Goal: Task Accomplishment & Management: Manage account settings

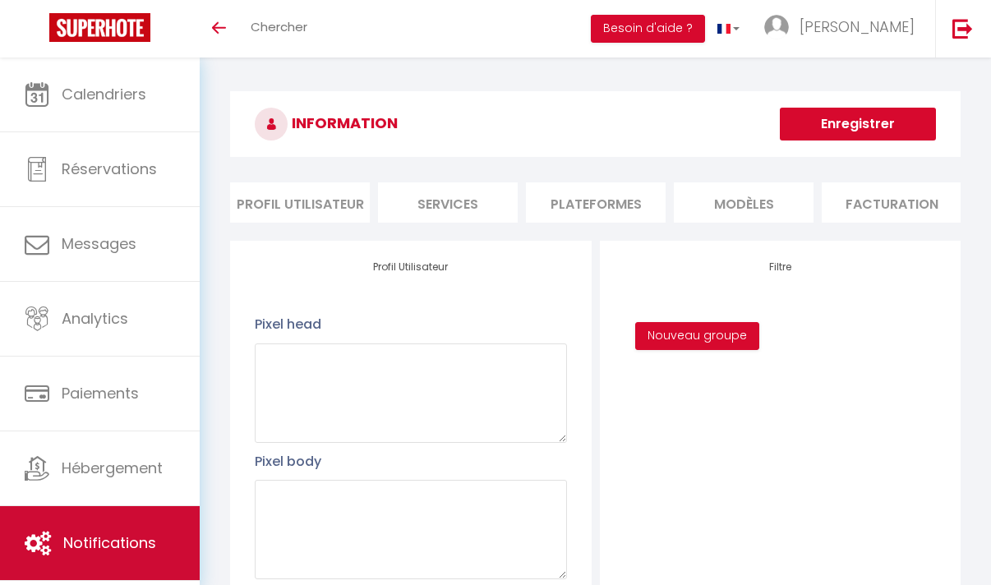
click at [127, 547] on span "Notifications" at bounding box center [109, 542] width 93 height 21
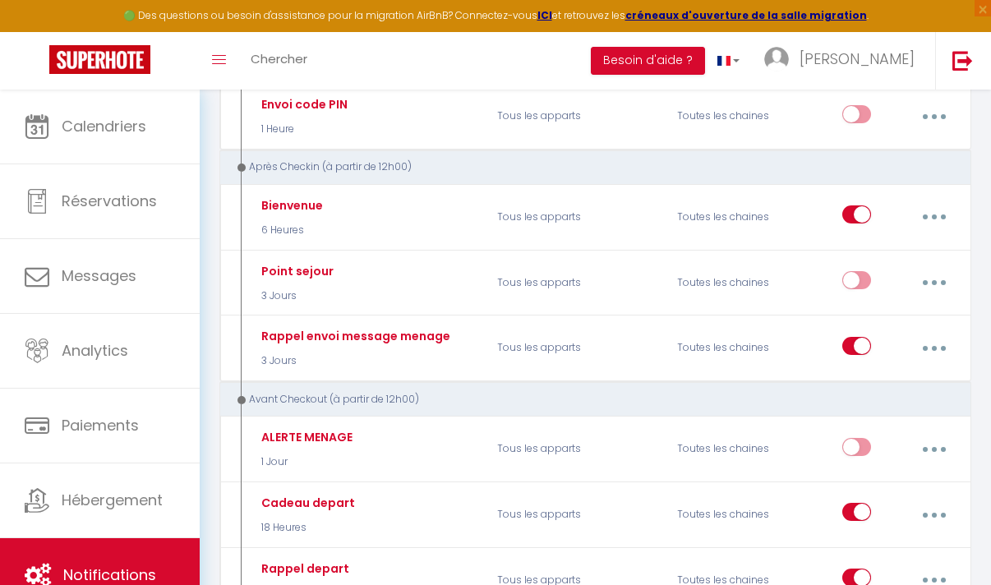
scroll to position [462, 0]
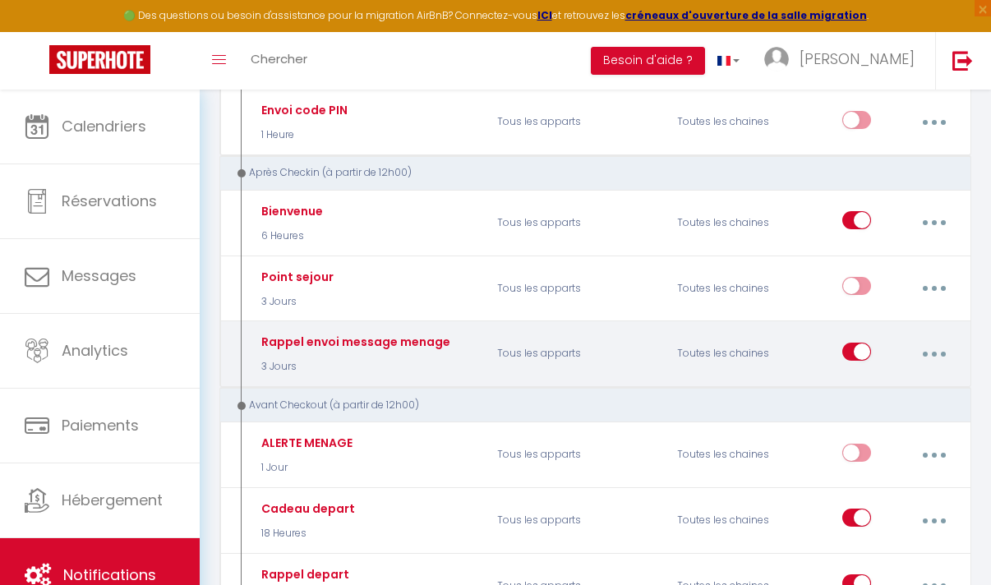
click at [929, 355] on button "button" at bounding box center [934, 353] width 44 height 31
click at [881, 392] on link "Editer" at bounding box center [890, 394] width 122 height 28
type input "Rappel envoi message menage"
select select "3"
select select "notification"
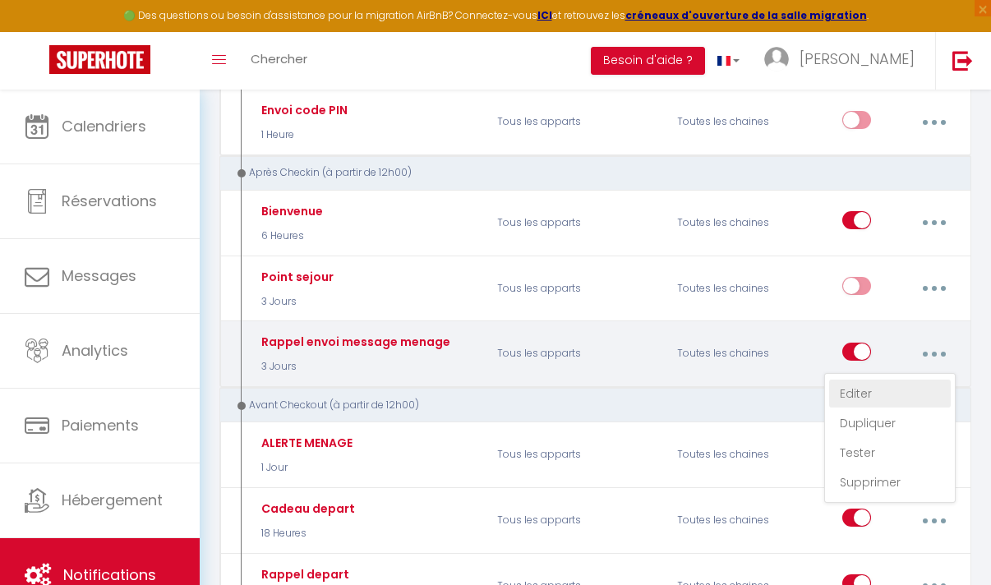
select select "3 Jours"
select select "if_booking_is_paid"
checkbox input "false"
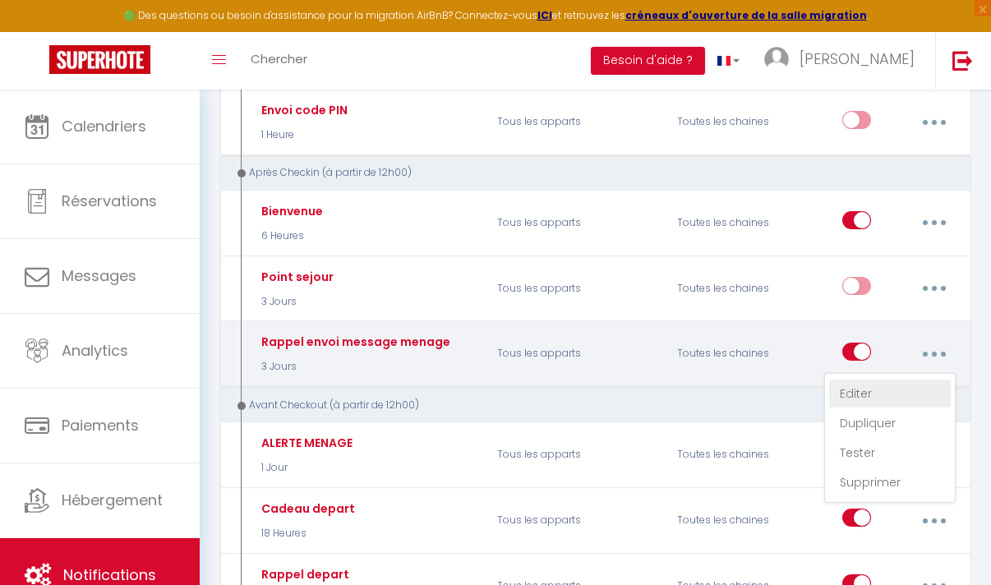
radio input "true"
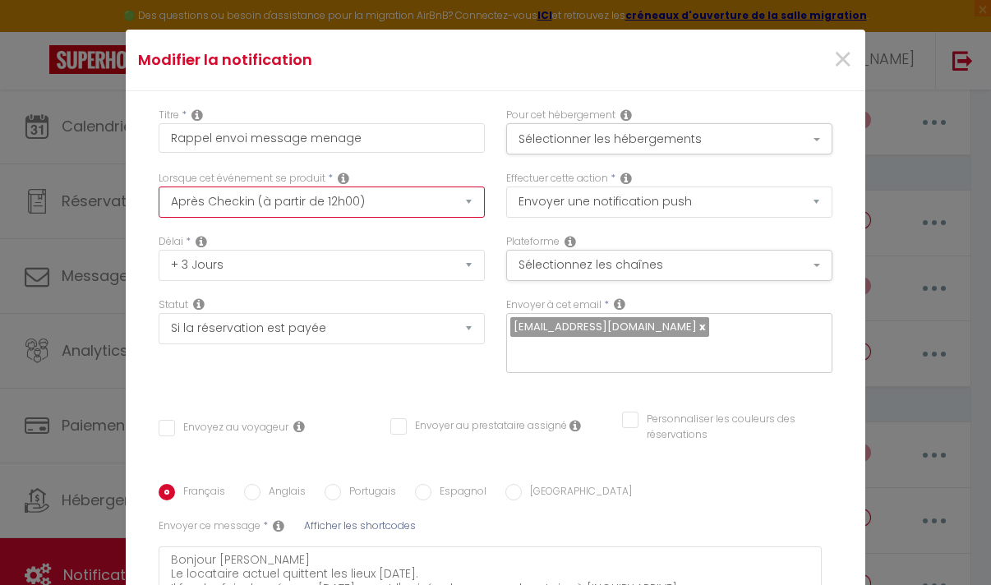
click at [426, 202] on select "Après la réservation Avant Checkin (à partir de 12h00) Après Checkin (à partir …" at bounding box center [322, 201] width 326 height 31
click at [159, 186] on select "Après la réservation Avant Checkin (à partir de 12h00) Après Checkin (à partir …" at bounding box center [322, 201] width 326 height 31
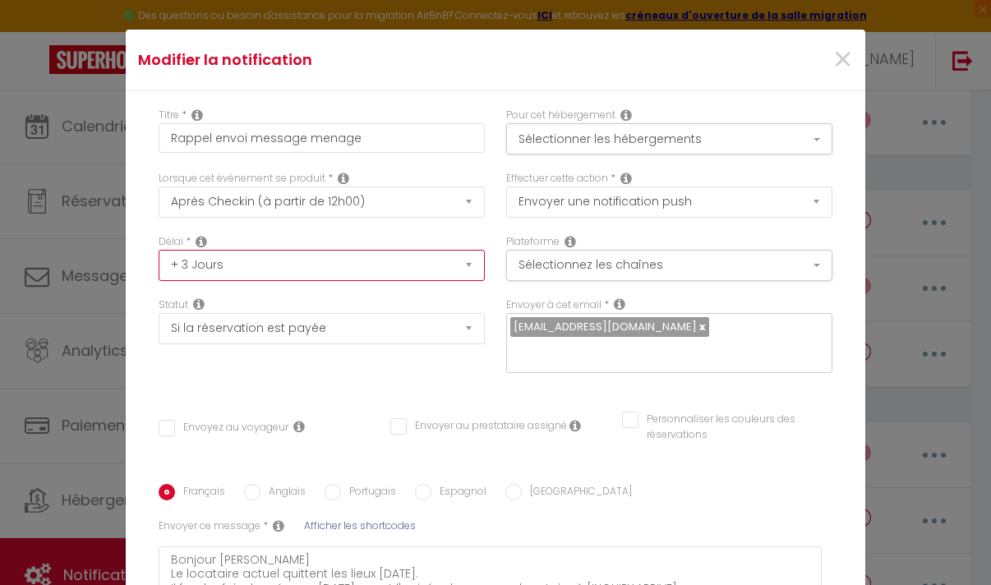
click at [384, 265] on select "Immédiat + 10 Minutes + 1 Heure + 2 Heures + 3 Heures + 4 Heures + 5 Heures + 6…" at bounding box center [322, 265] width 326 height 31
select select "4 Jours"
click at [159, 250] on select "Immédiat + 10 Minutes + 1 Heure + 2 Heures + 3 Heures + 4 Heures + 5 Heures + 6…" at bounding box center [322, 265] width 326 height 31
checkbox input "false"
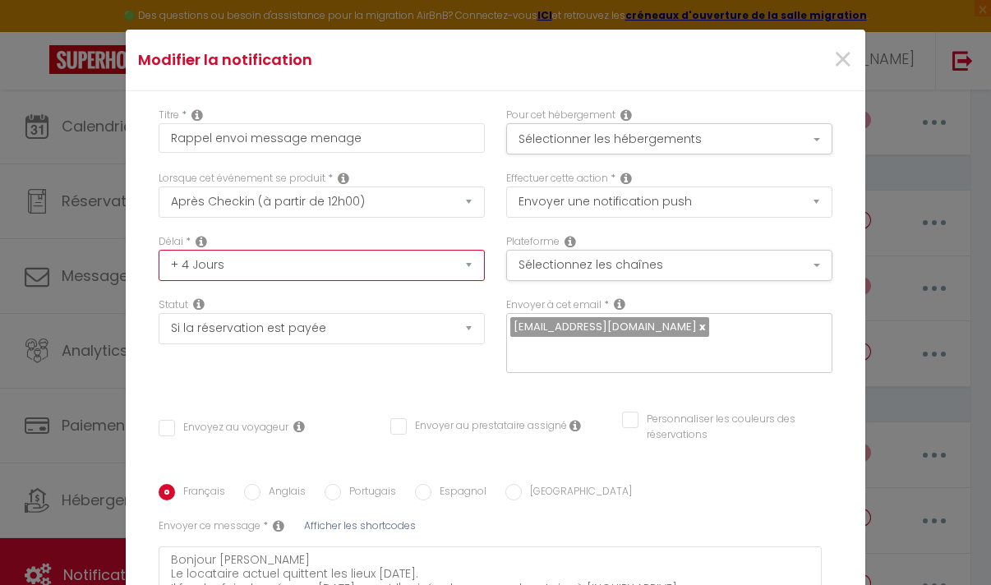
checkbox input "false"
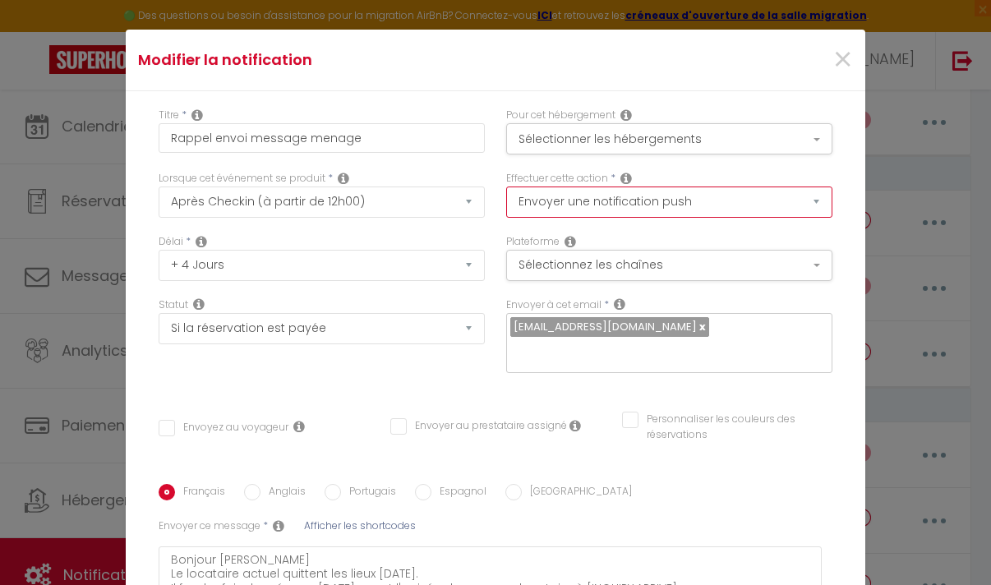
click at [539, 209] on select "Envoyer un email Envoyer un SMS Envoyer une notification push" at bounding box center [669, 201] width 326 height 31
select select "sms"
click at [506, 186] on select "Envoyer un email Envoyer un SMS Envoyer une notification push" at bounding box center [669, 201] width 326 height 31
checkbox input "false"
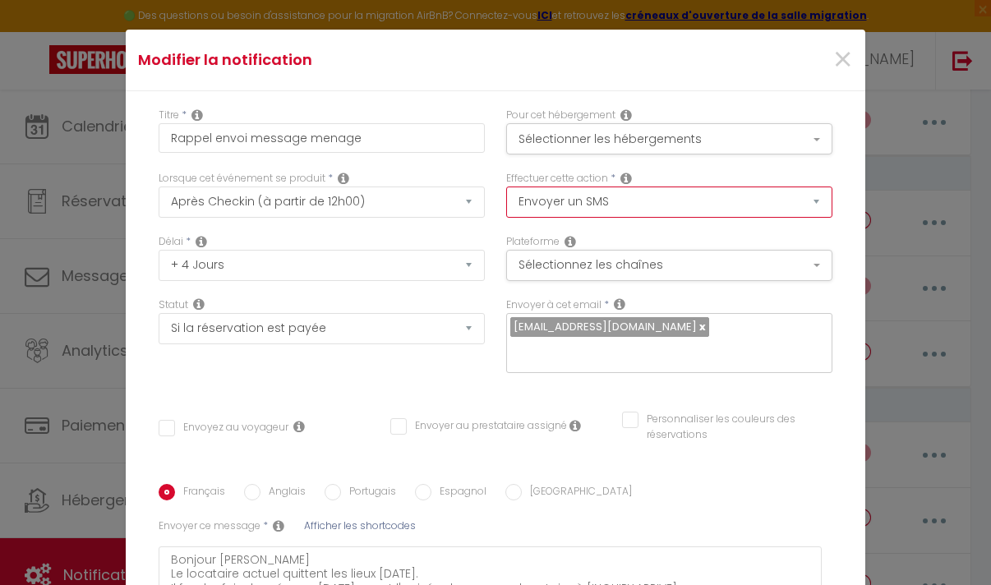
checkbox input "false"
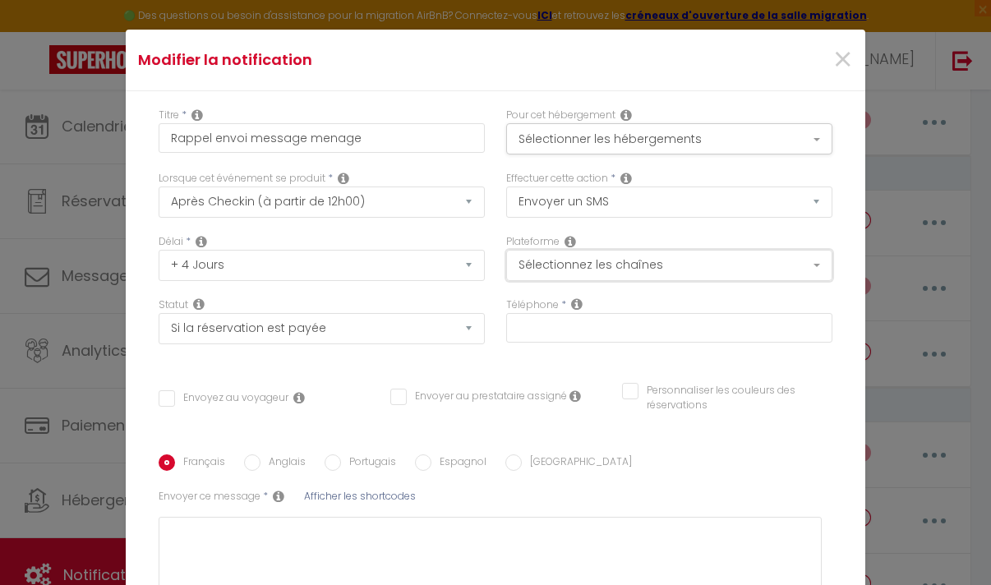
click at [553, 260] on button "Sélectionnez les chaînes" at bounding box center [669, 265] width 326 height 31
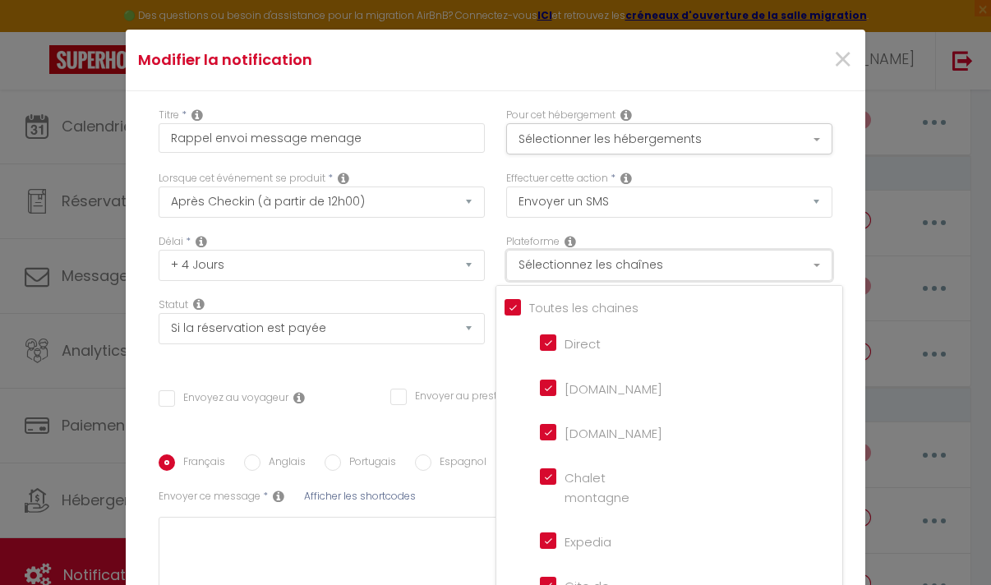
click at [553, 260] on button "Sélectionnez les chaînes" at bounding box center [669, 265] width 326 height 31
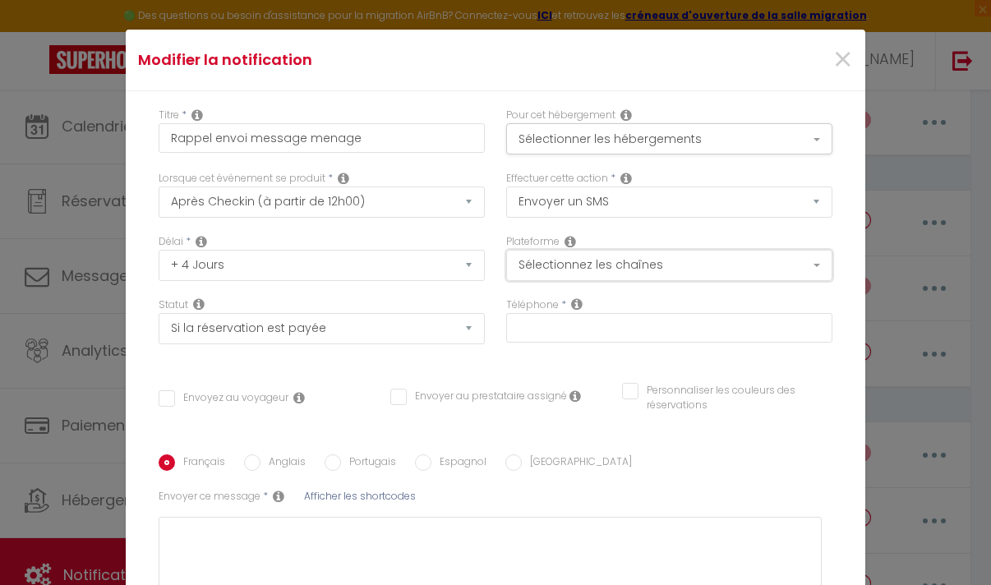
click at [553, 260] on button "Sélectionnez les chaînes" at bounding box center [669, 265] width 326 height 31
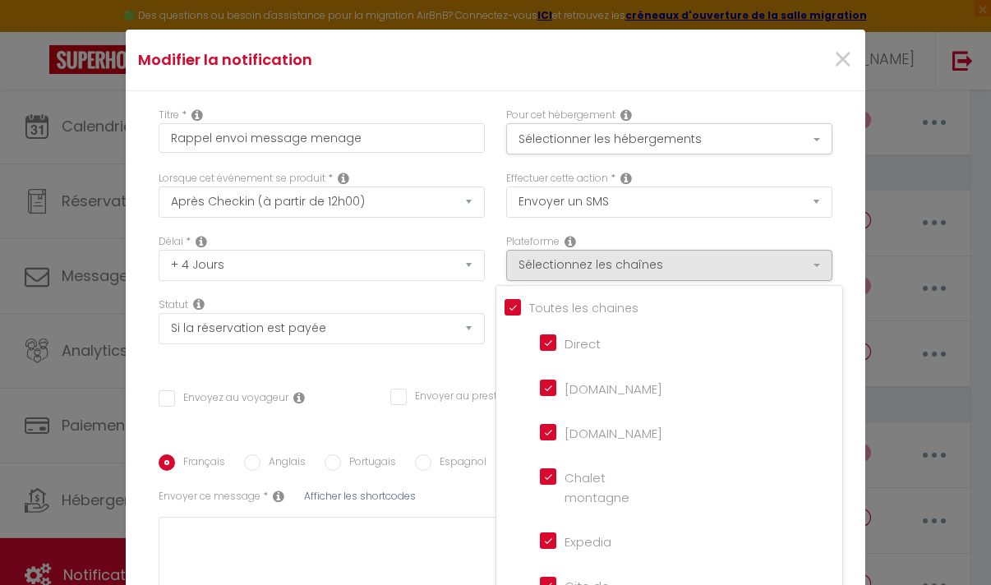
click at [363, 288] on div "Délai * Immédiat + 10 Minutes + 1 Heure + 2 Heures + 3 Heures + 4 Heures + 5 He…" at bounding box center [321, 265] width 347 height 63
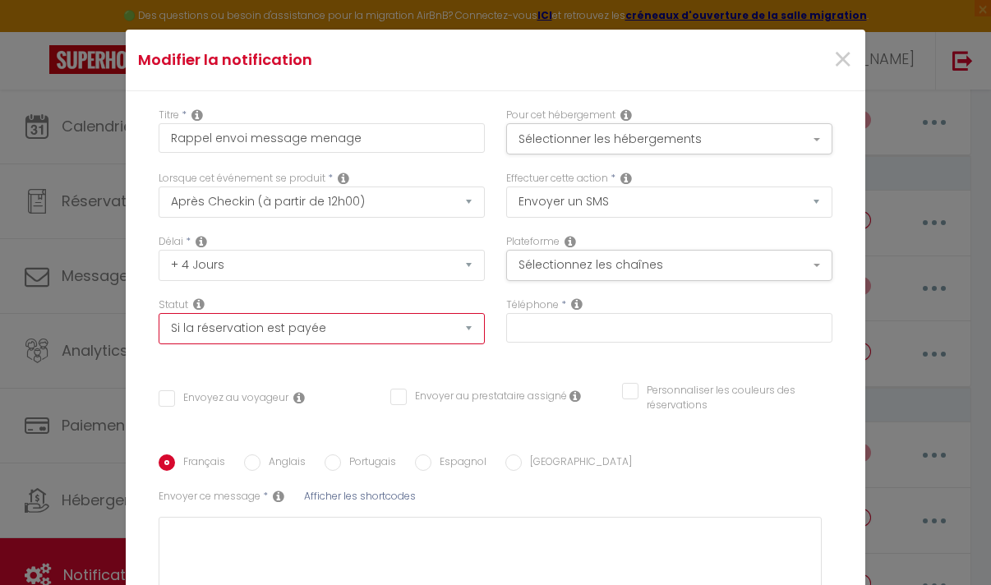
click at [445, 330] on select "Aucun Si la réservation est payée Si réservation non payée Si la caution a été …" at bounding box center [322, 328] width 326 height 31
click at [159, 313] on select "Aucun Si la réservation est payée Si réservation non payée Si la caution a été …" at bounding box center [322, 328] width 326 height 31
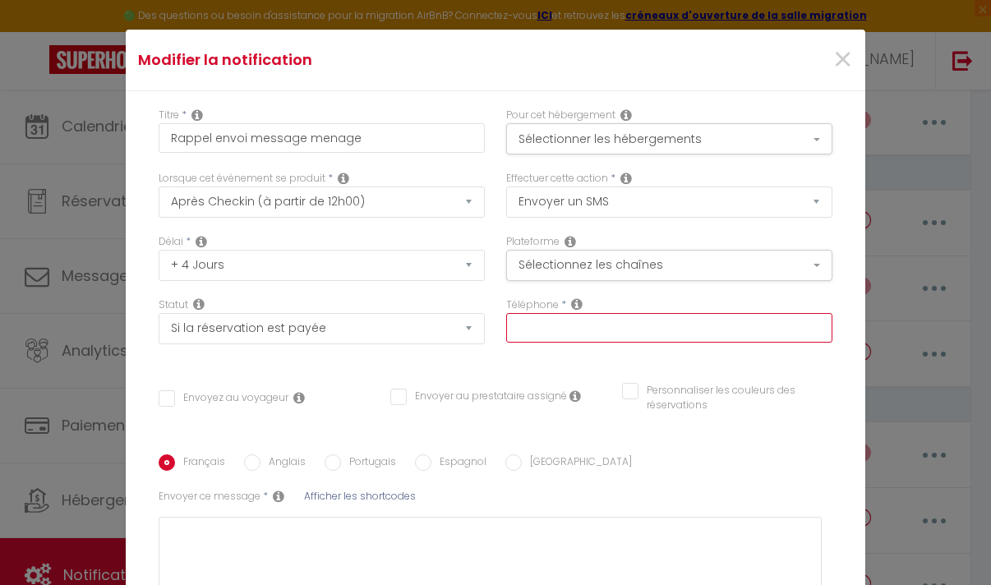
click at [565, 328] on input "text" at bounding box center [669, 328] width 326 height 30
type input "+"
checkbox input "false"
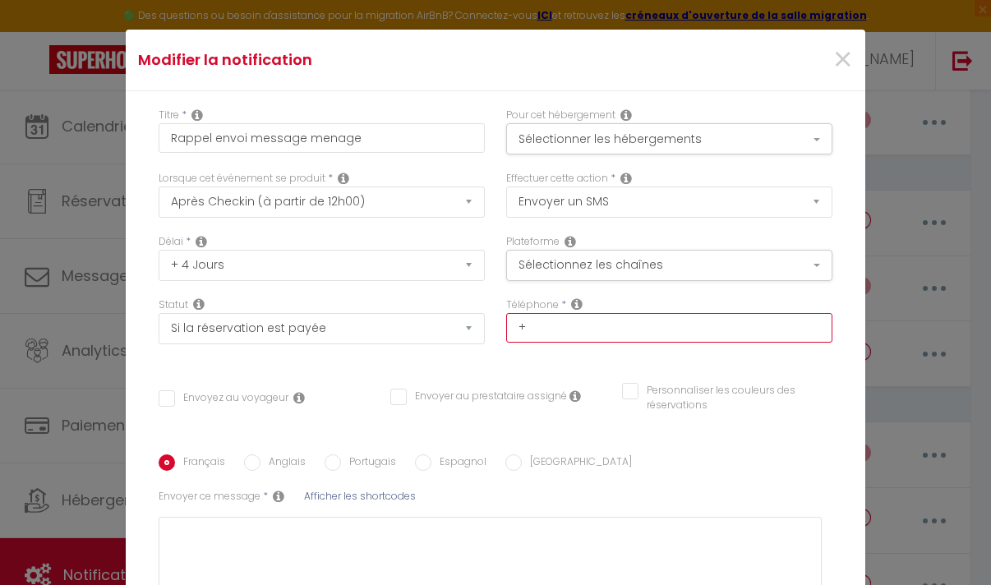
type input "+2"
checkbox input "false"
type input "+22"
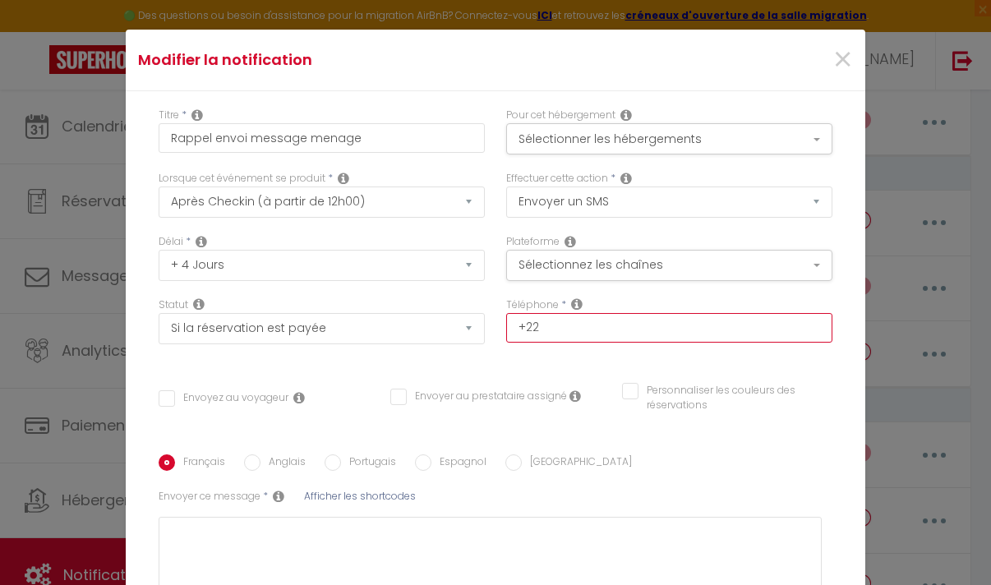
checkbox input "false"
type input "+221"
checkbox input "false"
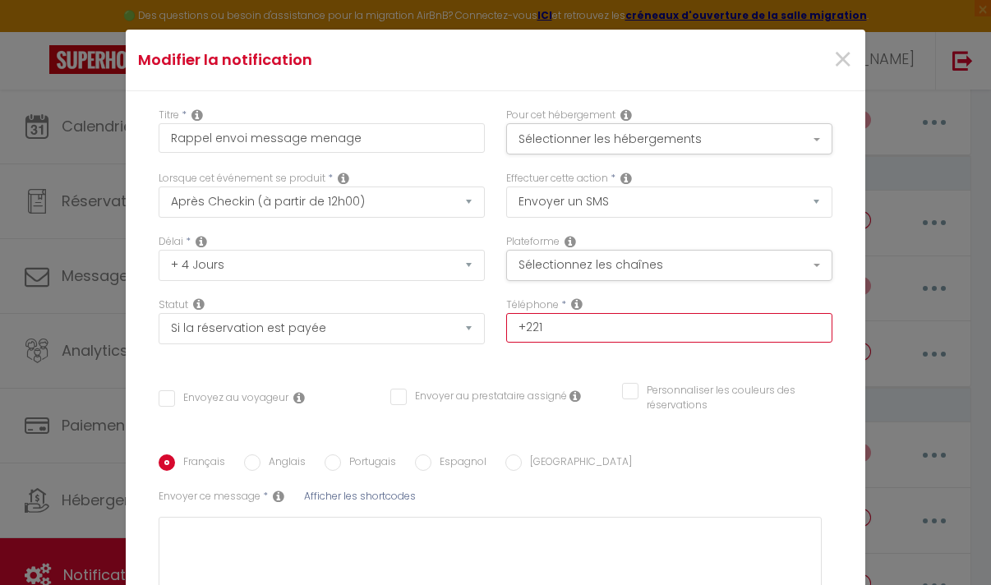
checkbox input "false"
type input "+2217"
checkbox input "false"
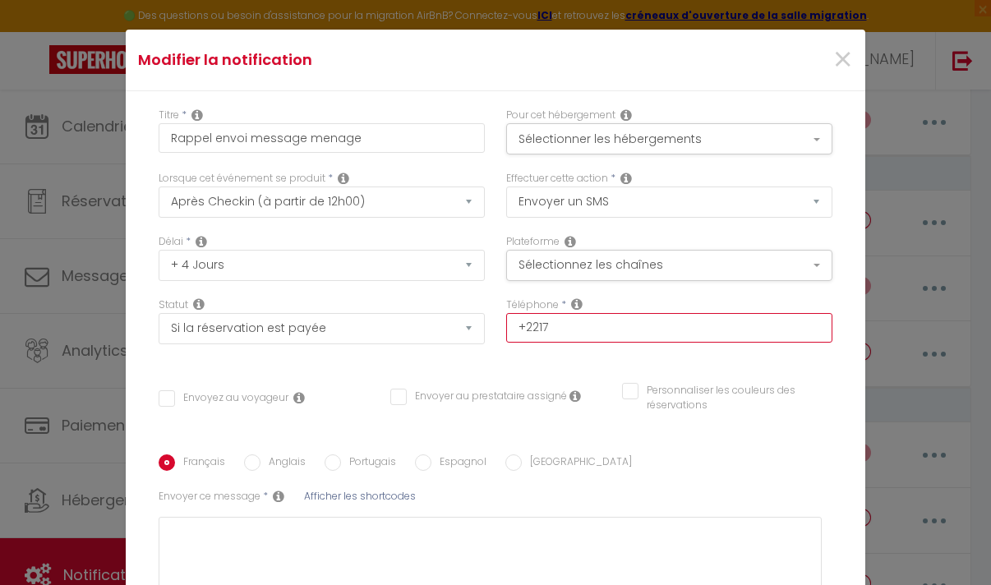
checkbox input "false"
type input "+22178"
checkbox input "false"
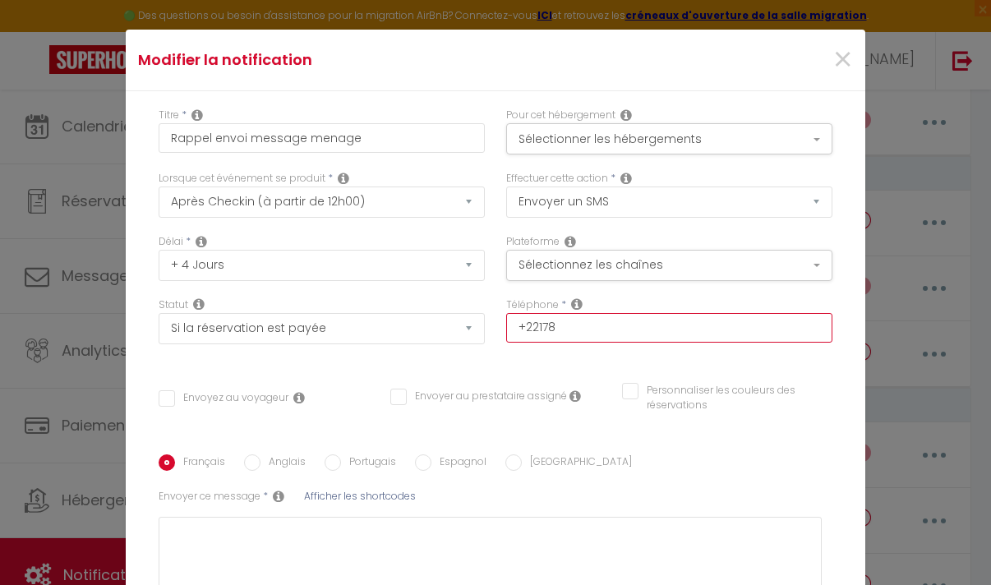
type input "+221781"
checkbox input "false"
type input "+2217815"
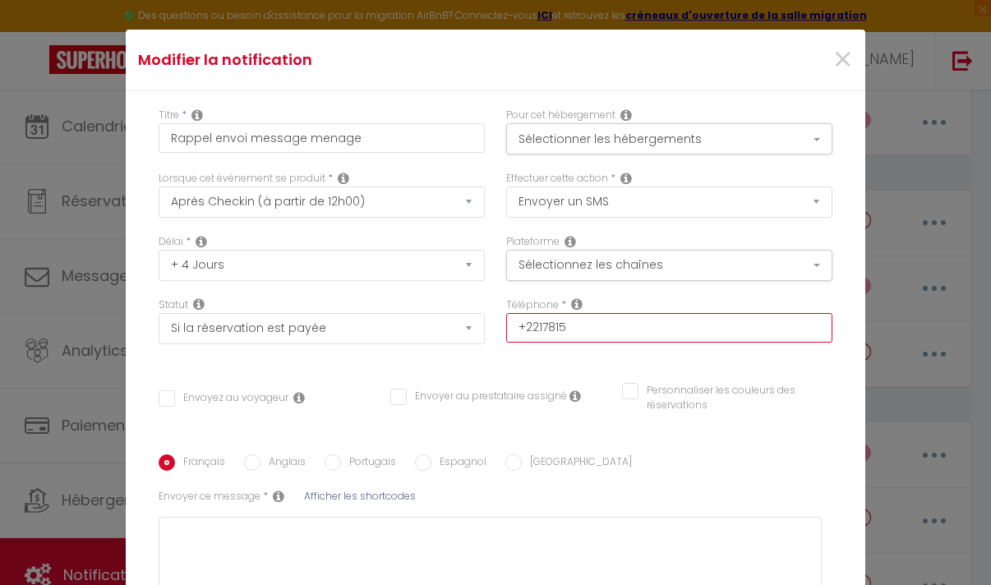
checkbox input "false"
type input "+22178157"
checkbox input "false"
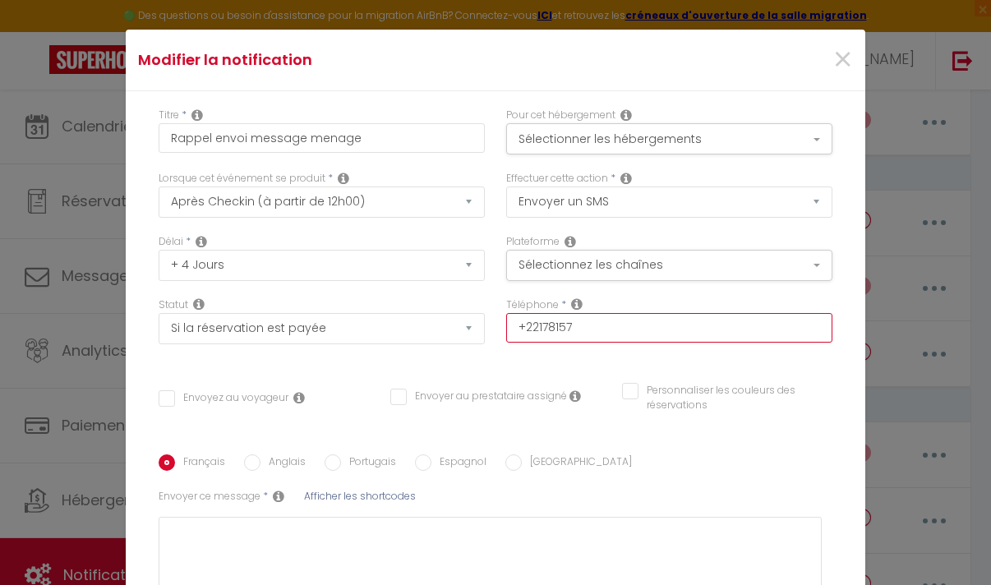
checkbox input "false"
type input "[PHONE_NUMBER]"
checkbox input "false"
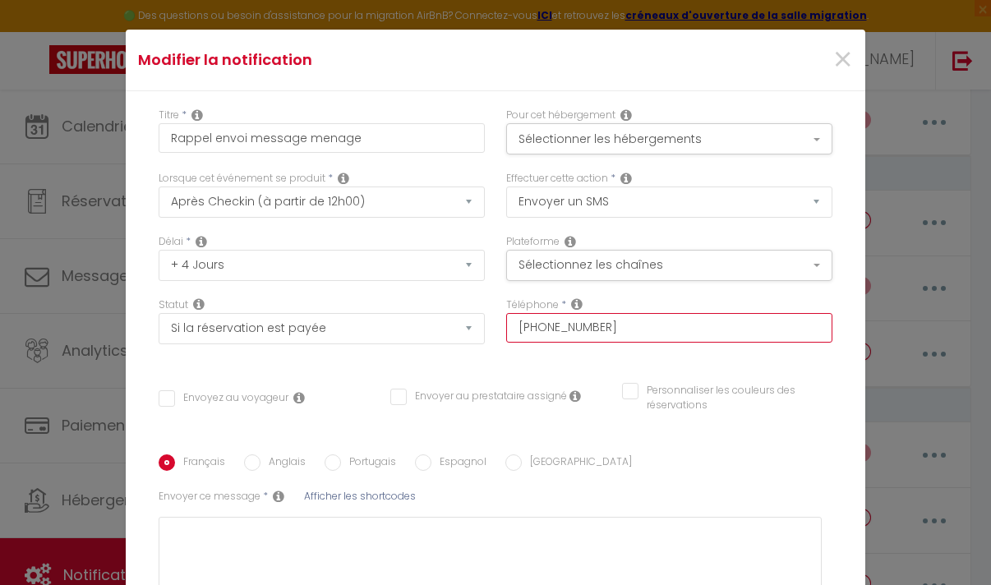
checkbox input "false"
type input "[PHONE_NUMBER]"
checkbox input "false"
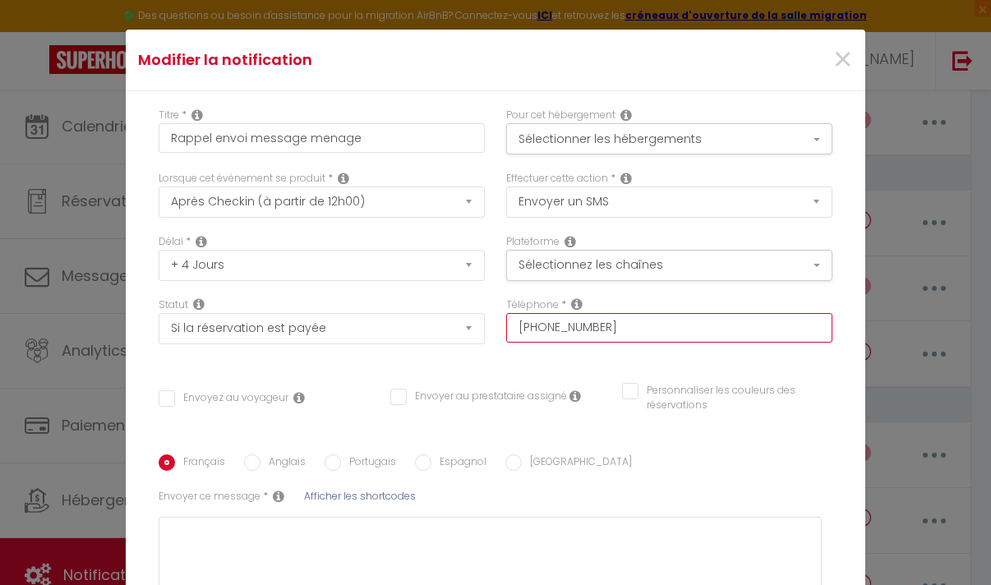
type input "[PHONE_NUMBER]"
checkbox input "false"
type input "[PHONE_NUMBER]"
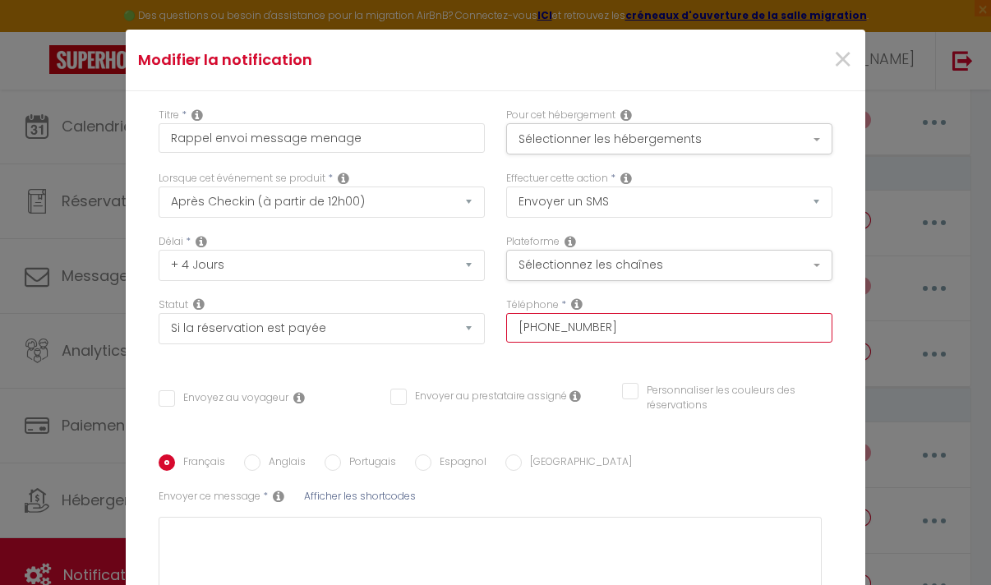
checkbox input "false"
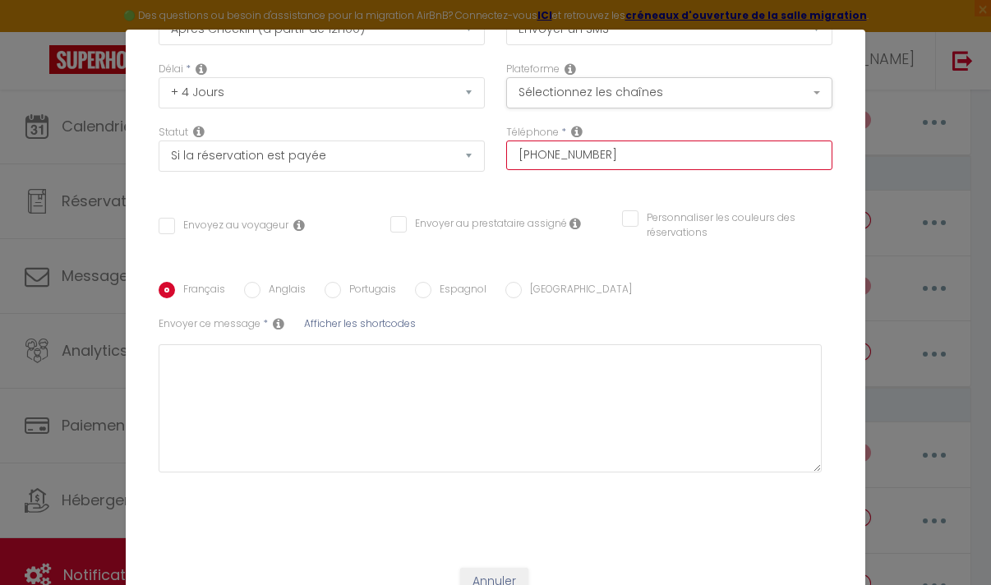
scroll to position [200, 0]
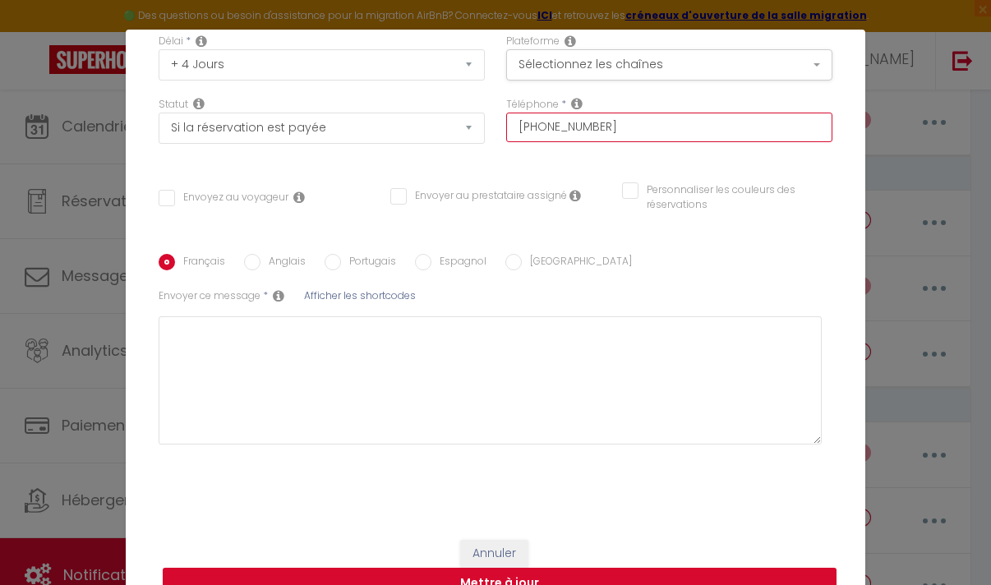
type input "[PHONE_NUMBER]"
click at [721, 569] on button "Mettre à jour" at bounding box center [500, 583] width 674 height 31
checkbox input "false"
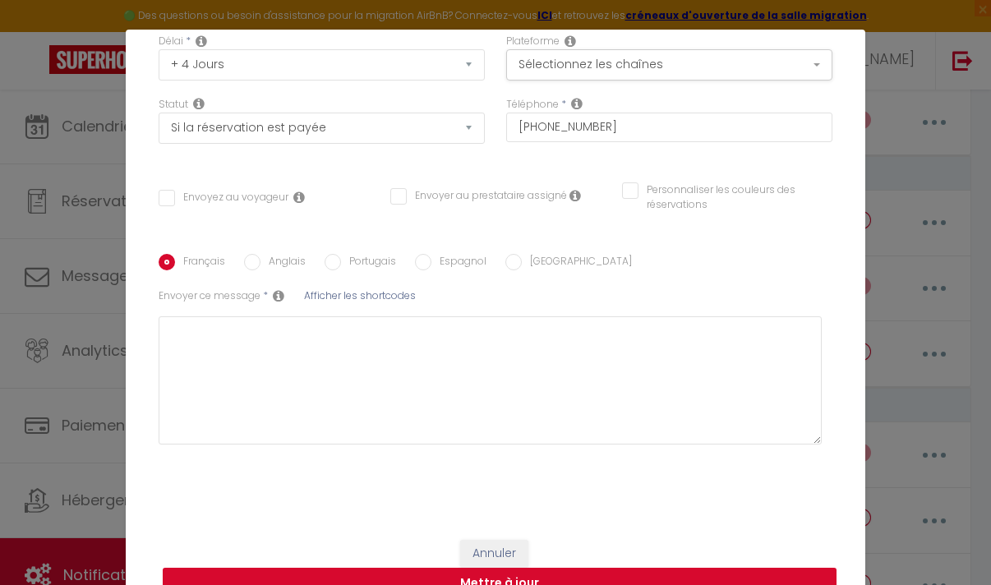
checkbox input "false"
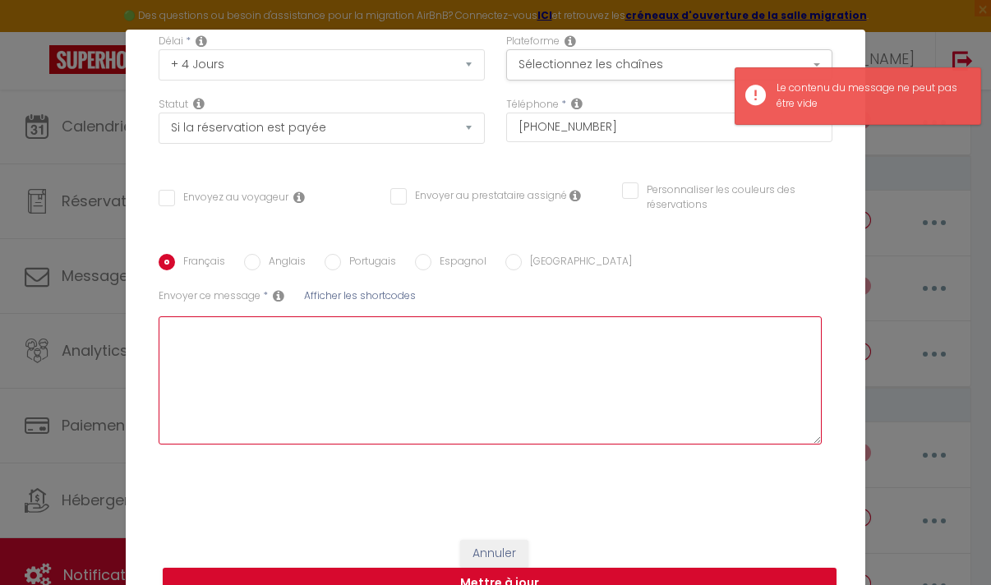
click at [449, 391] on textarea at bounding box center [490, 380] width 663 height 128
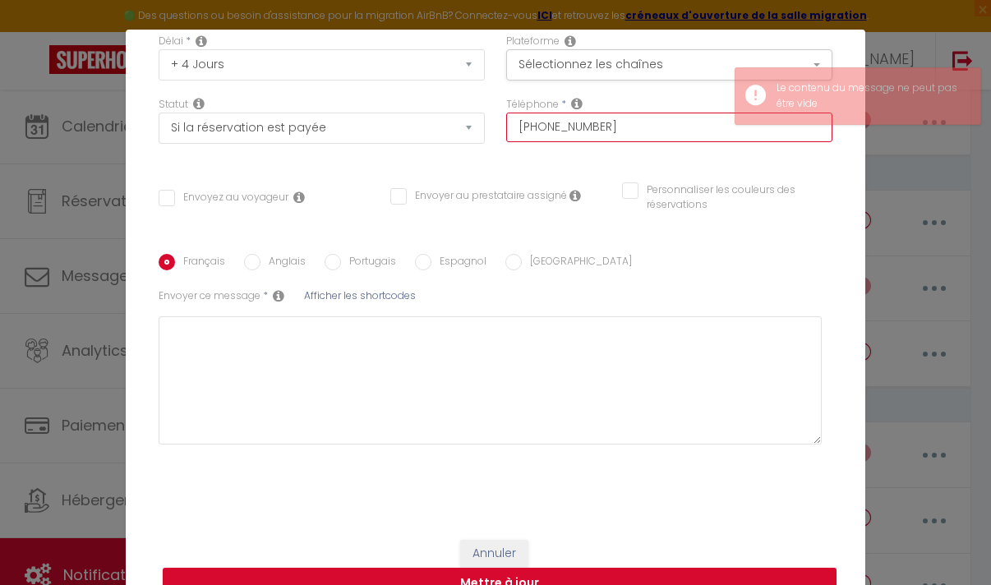
click at [583, 128] on input "[PHONE_NUMBER]" at bounding box center [669, 128] width 326 height 30
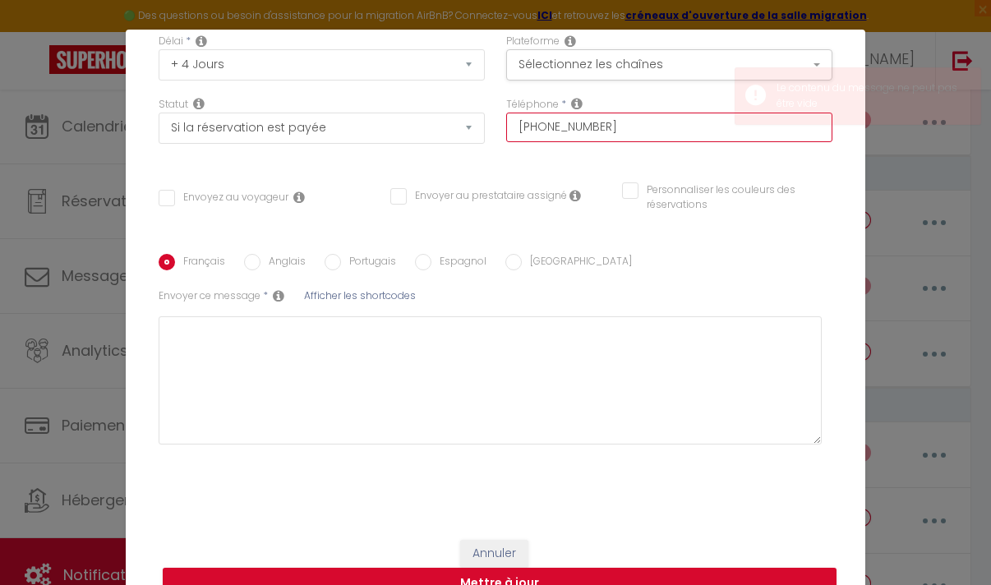
click at [583, 128] on input "[PHONE_NUMBER]" at bounding box center [669, 128] width 326 height 30
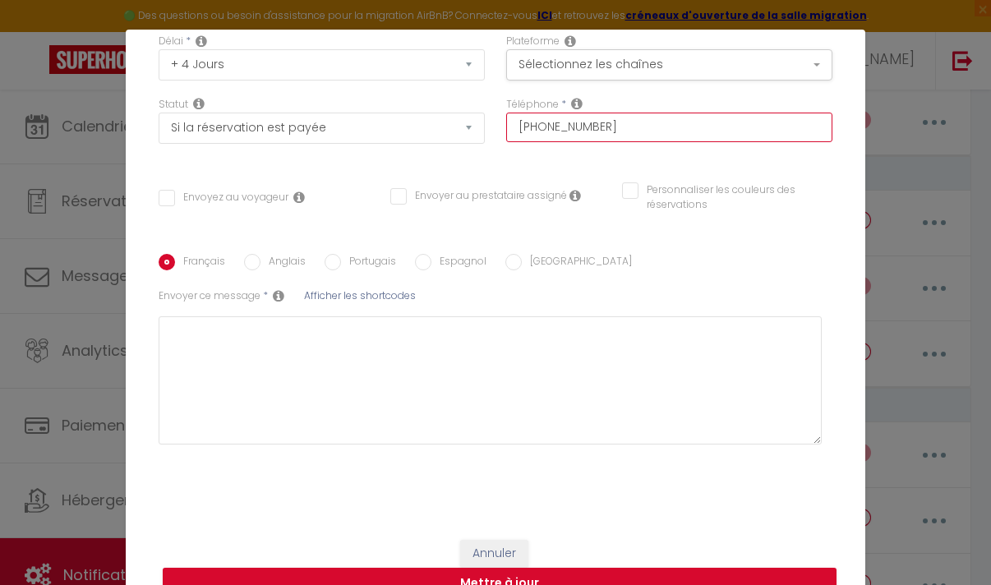
click at [583, 128] on input "[PHONE_NUMBER]" at bounding box center [669, 128] width 326 height 30
click at [507, 544] on button "Annuler" at bounding box center [494, 554] width 68 height 28
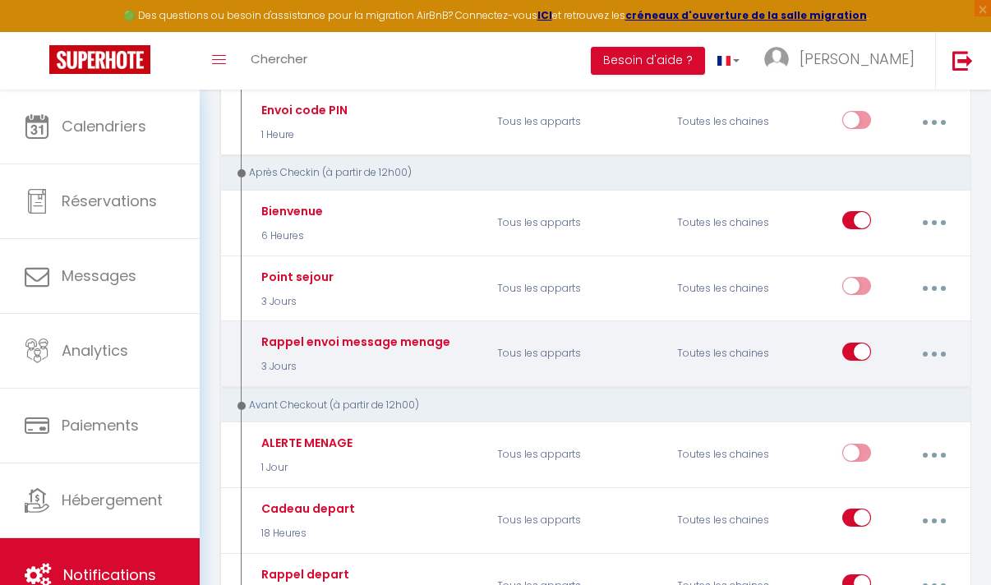
click at [935, 353] on icon "button" at bounding box center [934, 354] width 5 height 5
click at [892, 390] on link "Editer" at bounding box center [890, 394] width 122 height 28
select select "notification"
select select "3 Jours"
checkbox input "false"
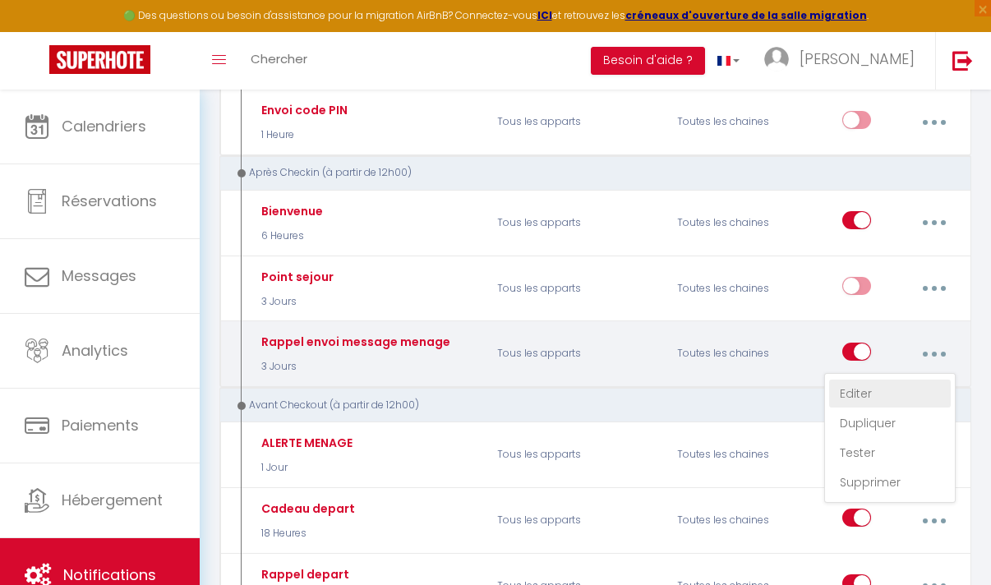
checkbox input "false"
type textarea "Bonjour [PERSON_NAME] Le locataire actuel quittent les lieux [DATE]. Il faudra …"
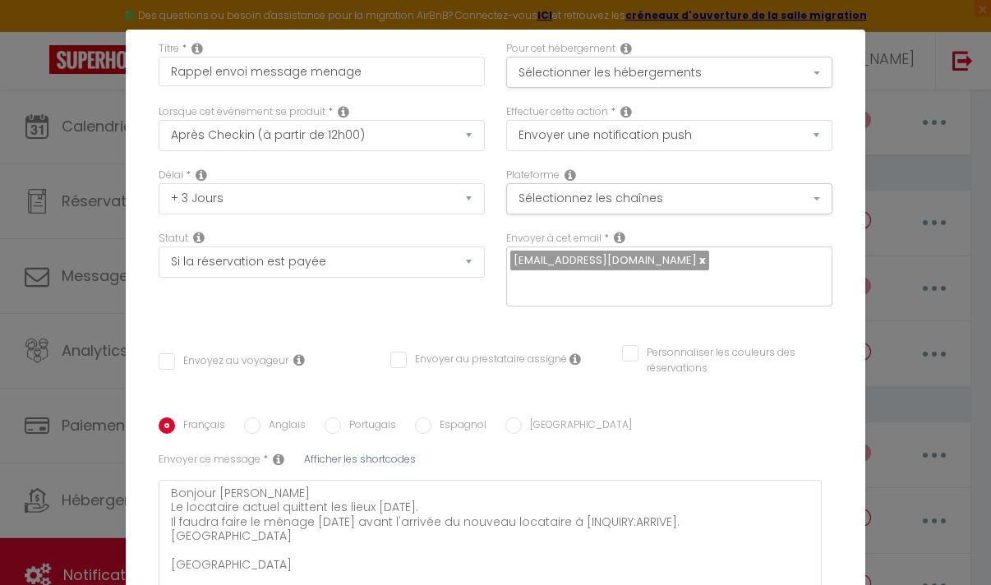
scroll to position [65, 0]
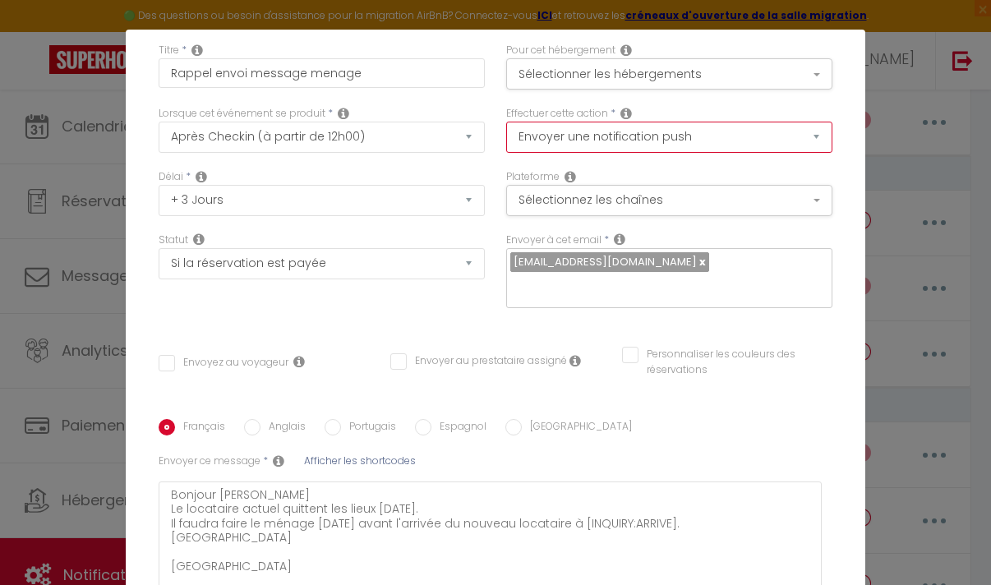
click at [649, 134] on select "Envoyer un email Envoyer un SMS Envoyer une notification push" at bounding box center [669, 137] width 326 height 31
select select "sms"
click at [506, 122] on select "Envoyer un email Envoyer un SMS Envoyer une notification push" at bounding box center [669, 137] width 326 height 31
checkbox input "false"
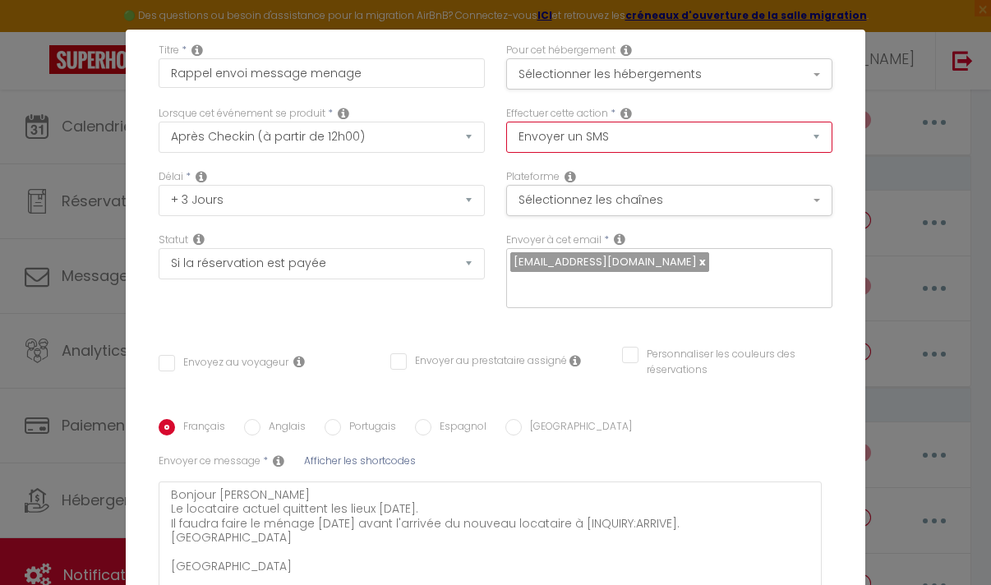
checkbox input "false"
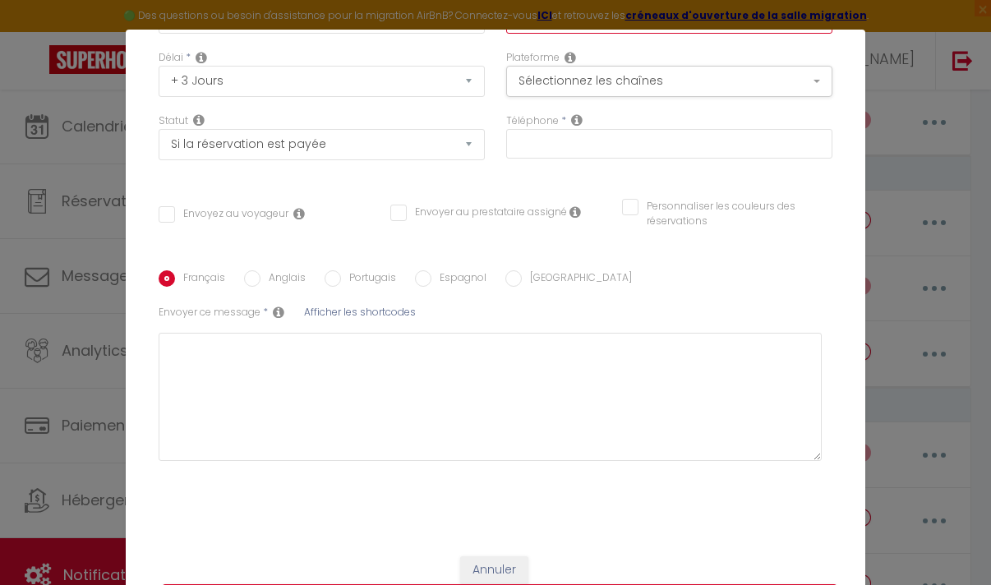
scroll to position [200, 0]
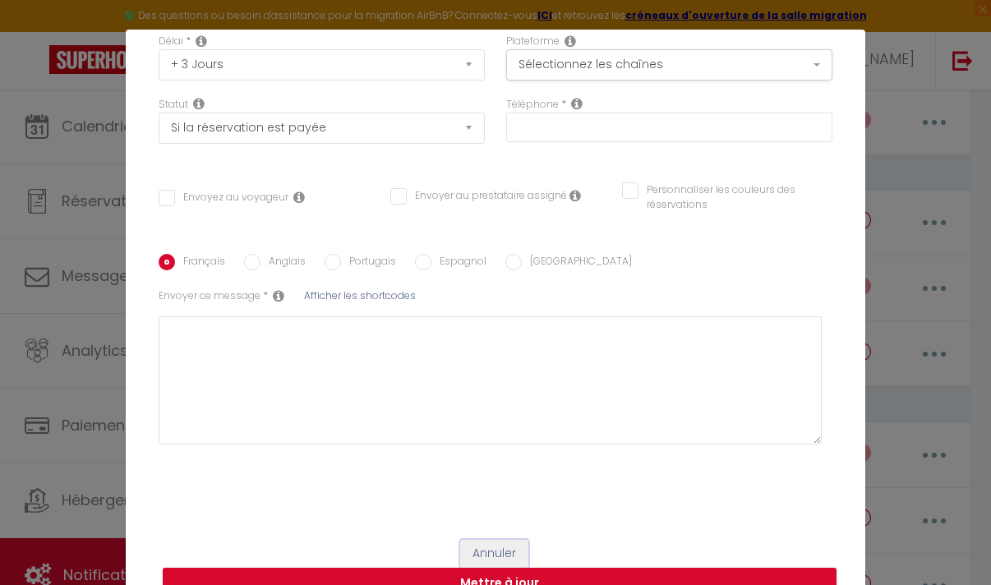
click at [494, 545] on button "Annuler" at bounding box center [494, 554] width 68 height 28
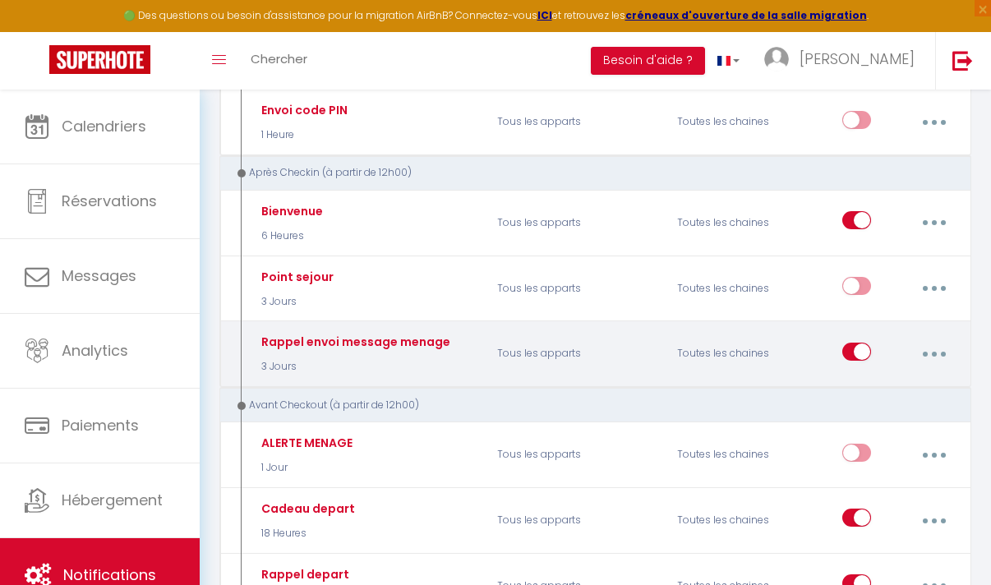
click at [929, 357] on button "button" at bounding box center [934, 353] width 44 height 31
click at [870, 389] on link "Editer" at bounding box center [890, 394] width 122 height 28
select select "notification"
checkbox input "false"
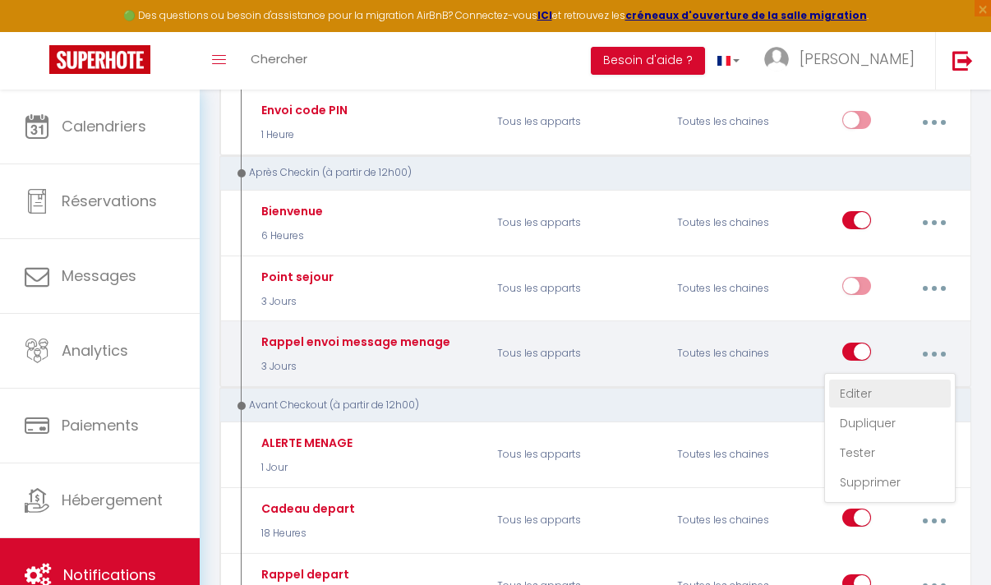
checkbox input "false"
type textarea "Bonjour [PERSON_NAME] Le locataire actuel quittent les lieux [DATE]. Il faudra …"
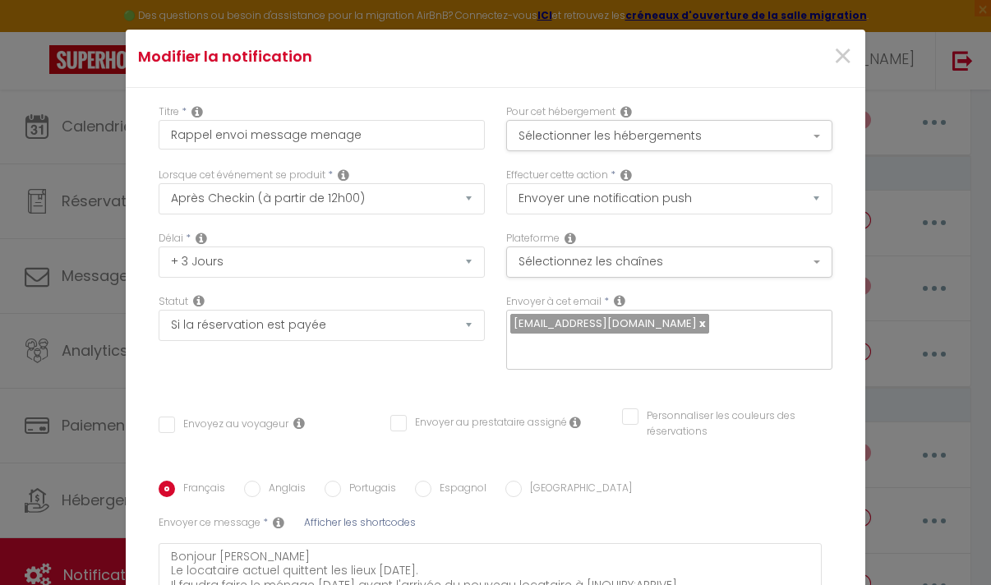
scroll to position [0, 0]
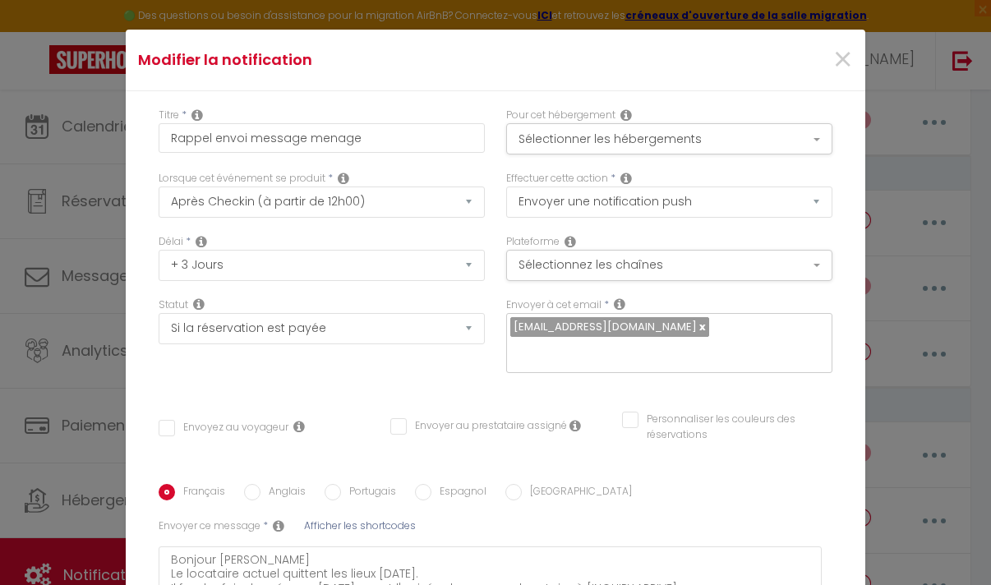
click at [684, 341] on input "text" at bounding box center [665, 351] width 310 height 21
paste input "[PHONE_NUMBER]"
type input "[PHONE_NUMBER]"
click at [625, 374] on div "Titre * Rappel envoi message menage Pour cet hébergement Sélectionner les héber…" at bounding box center [495, 422] width 739 height 662
checkbox input "false"
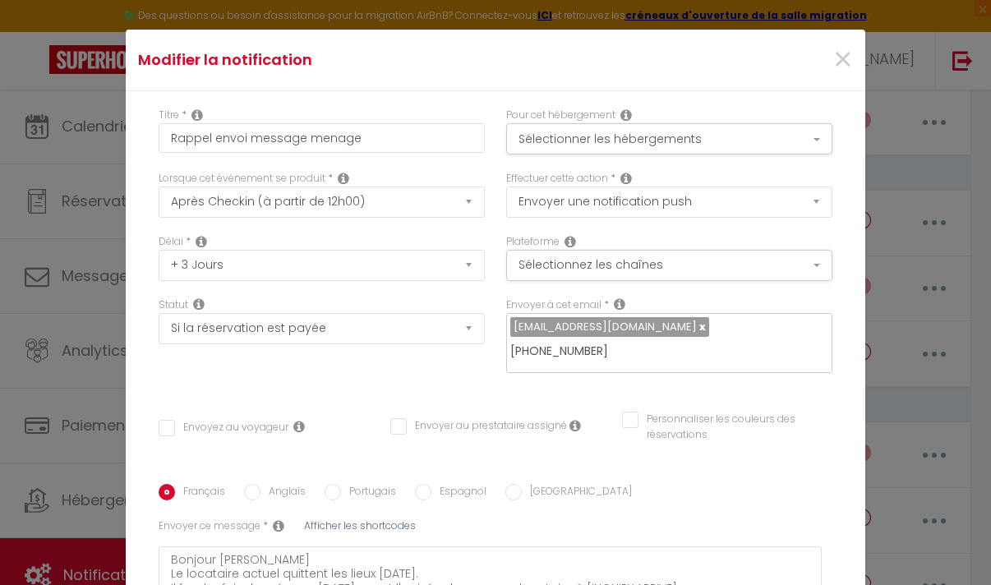
checkbox input "false"
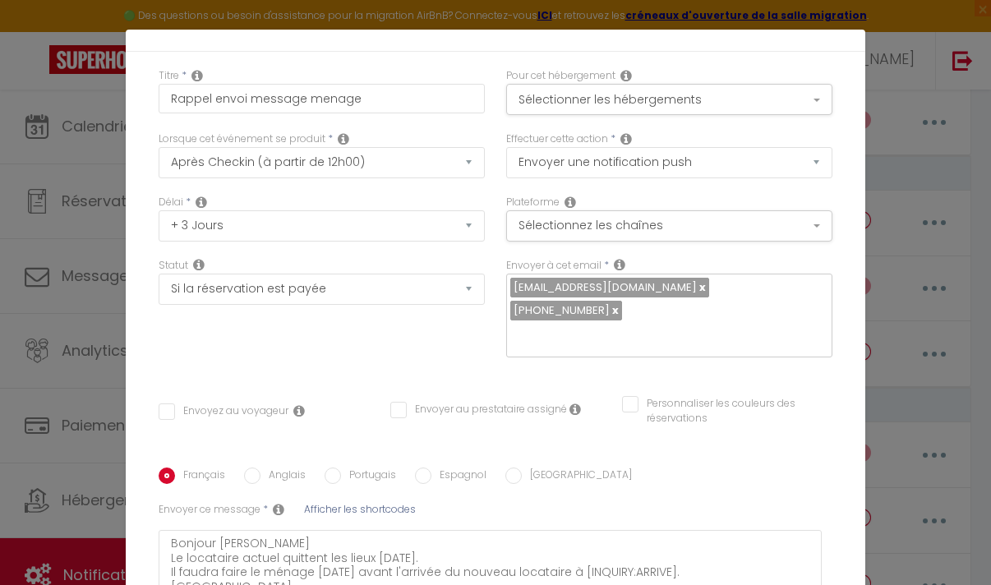
scroll to position [40, 0]
click at [619, 301] on link at bounding box center [614, 309] width 9 height 16
checkbox input "false"
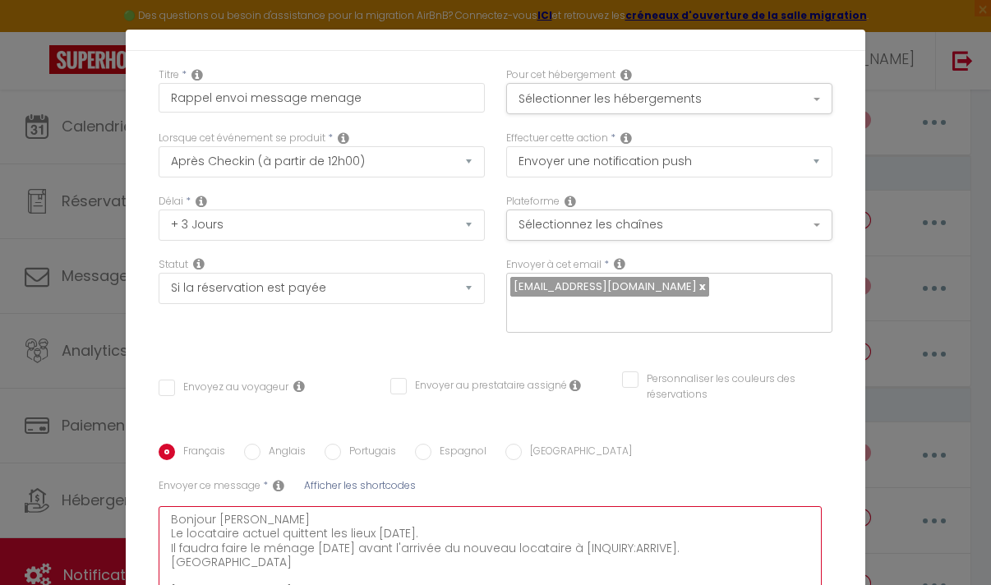
click at [478, 568] on textarea "Bonjour [PERSON_NAME] Le locataire actuel quittent les lieux [DATE]. Il faudra …" at bounding box center [490, 570] width 663 height 128
type textarea "Bonjour [PERSON_NAME] Le locataire actuel quittent les lieux [DATE]. Il faudra …"
checkbox input "false"
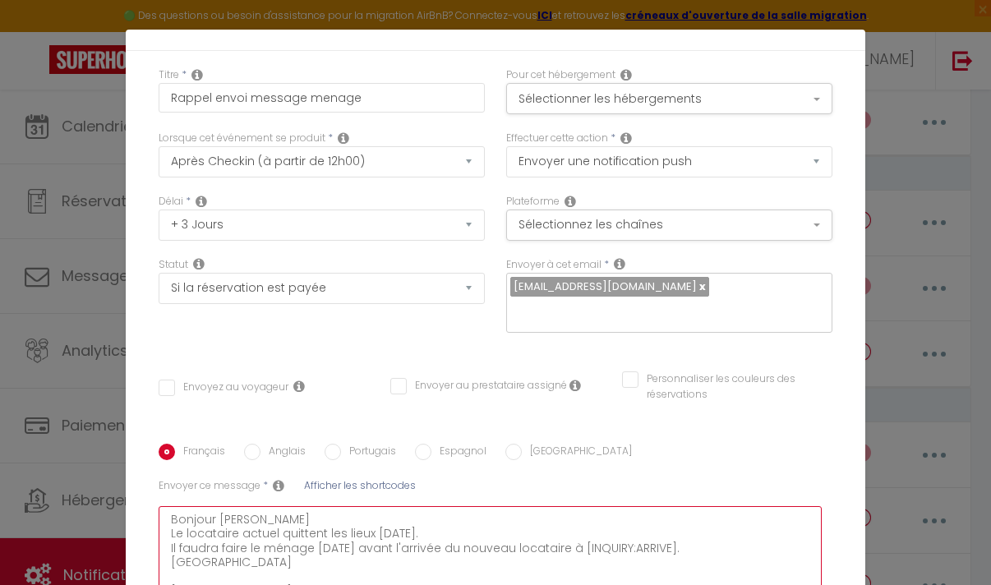
paste textarea "[PHONE_NUMBER]"
type textarea "Bonjour [PERSON_NAME] Le locataire actuel quittent les lieux [DATE]. Il faudra …"
checkbox input "false"
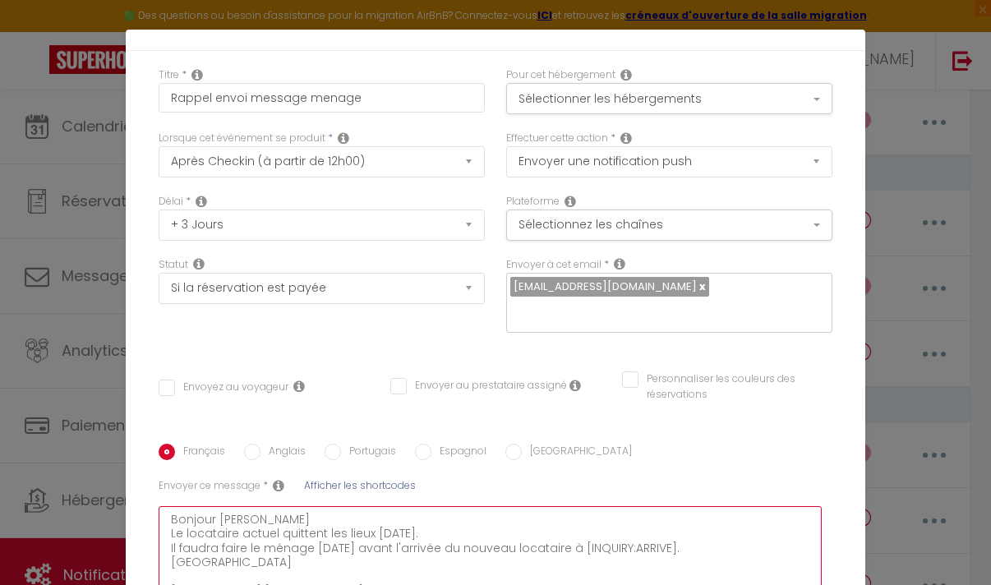
type textarea "Bonjour [PERSON_NAME] Le locataire actuel quittent les lieux [DATE]. Il faudra …"
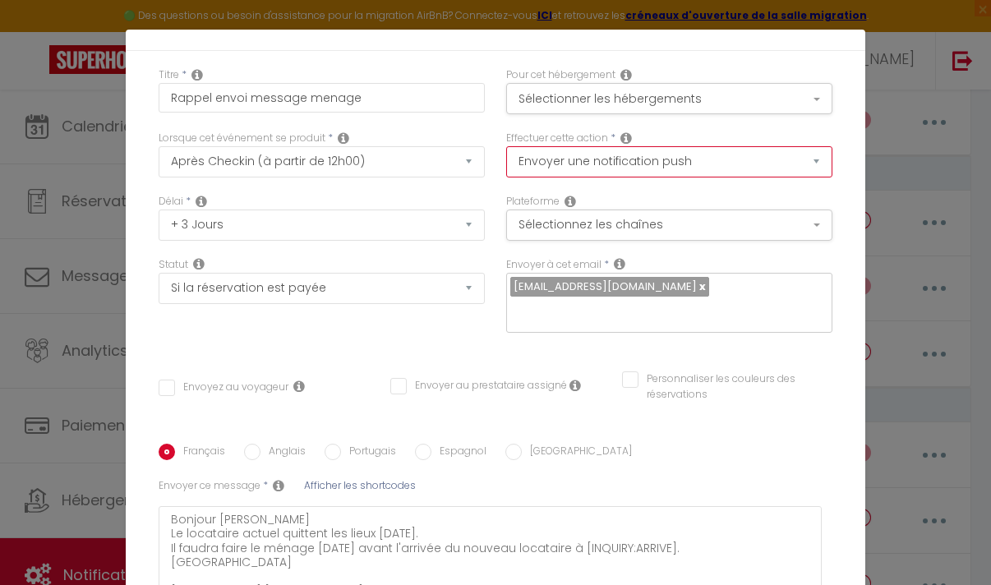
click at [602, 153] on select "Envoyer un email Envoyer un SMS Envoyer une notification push" at bounding box center [669, 161] width 326 height 31
select select "sms"
click at [506, 146] on select "Envoyer un email Envoyer un SMS Envoyer une notification push" at bounding box center [669, 161] width 326 height 31
checkbox input "false"
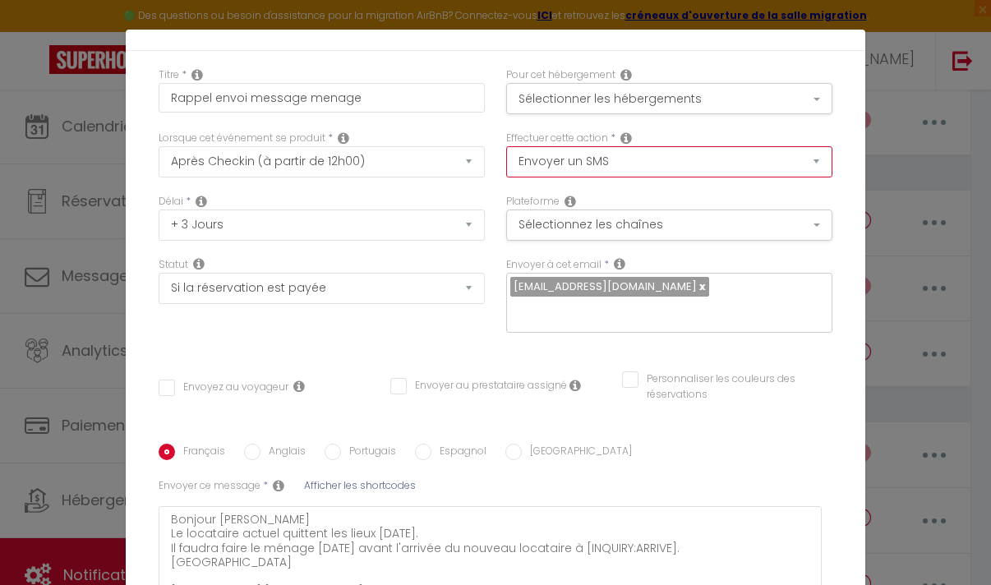
checkbox input "false"
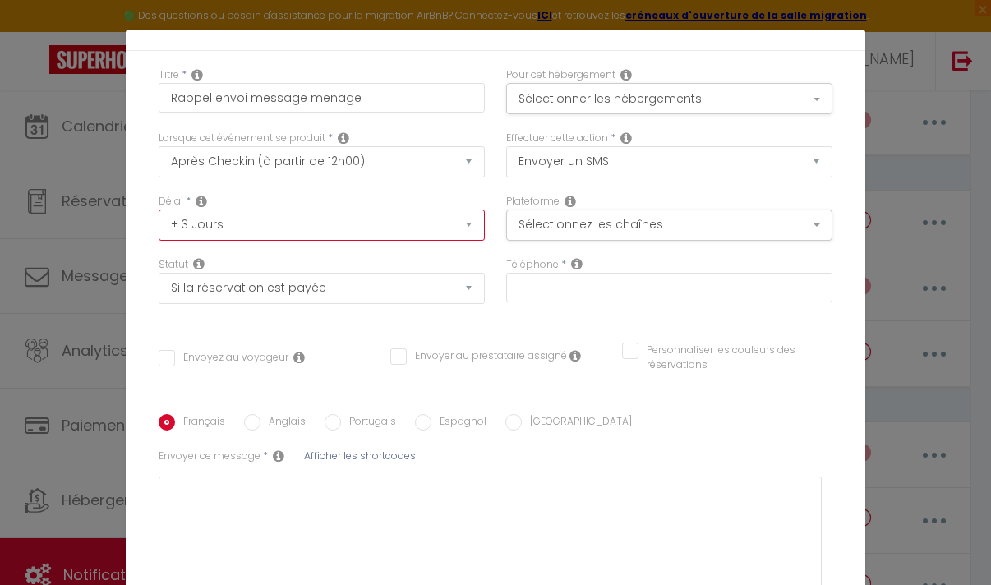
click at [465, 220] on select "Immédiat + 10 Minutes + 1 Heure + 2 Heures + 3 Heures + 4 Heures + 5 Heures + 6…" at bounding box center [322, 224] width 326 height 31
select select "4 Jours"
click at [159, 209] on select "Immédiat + 10 Minutes + 1 Heure + 2 Heures + 3 Heures + 4 Heures + 5 Heures + 6…" at bounding box center [322, 224] width 326 height 31
checkbox input "false"
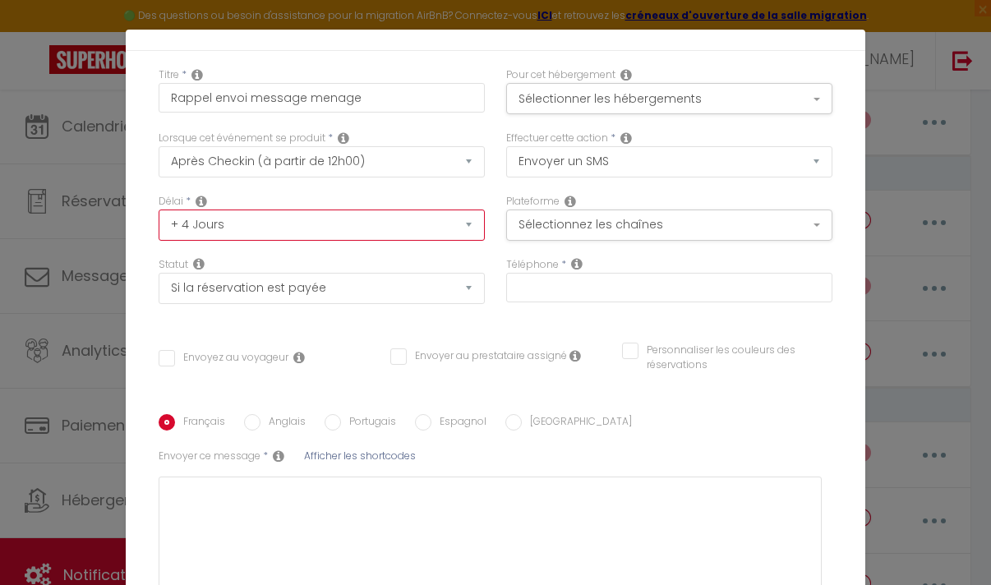
checkbox input "false"
click at [550, 232] on button "Sélectionnez les chaînes" at bounding box center [669, 224] width 326 height 31
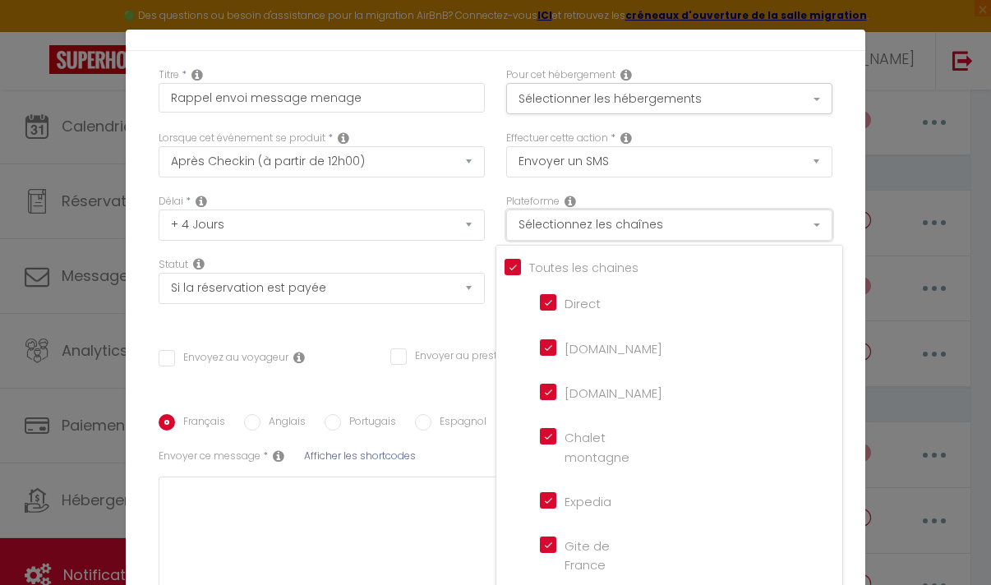
click at [550, 232] on button "Sélectionnez les chaînes" at bounding box center [669, 224] width 326 height 31
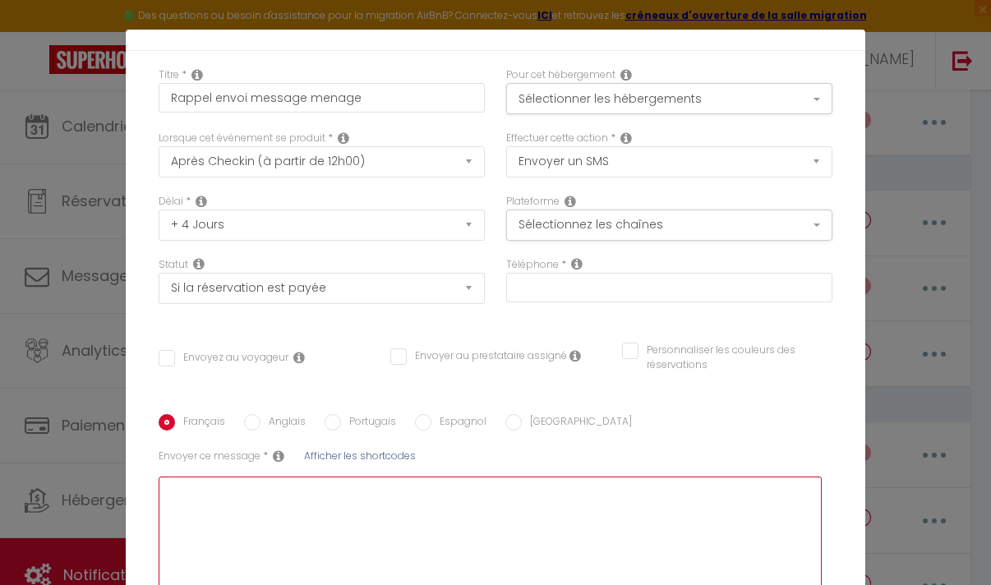
click at [406, 503] on textarea at bounding box center [490, 540] width 663 height 128
paste textarea "Bonjour [PERSON_NAME] Le locataire actuel quittent les lieux [DATE]. Il faudra …"
type textarea "Bonjour [PERSON_NAME] Le locataire actuel quittent les lieux [DATE]. Il faudra …"
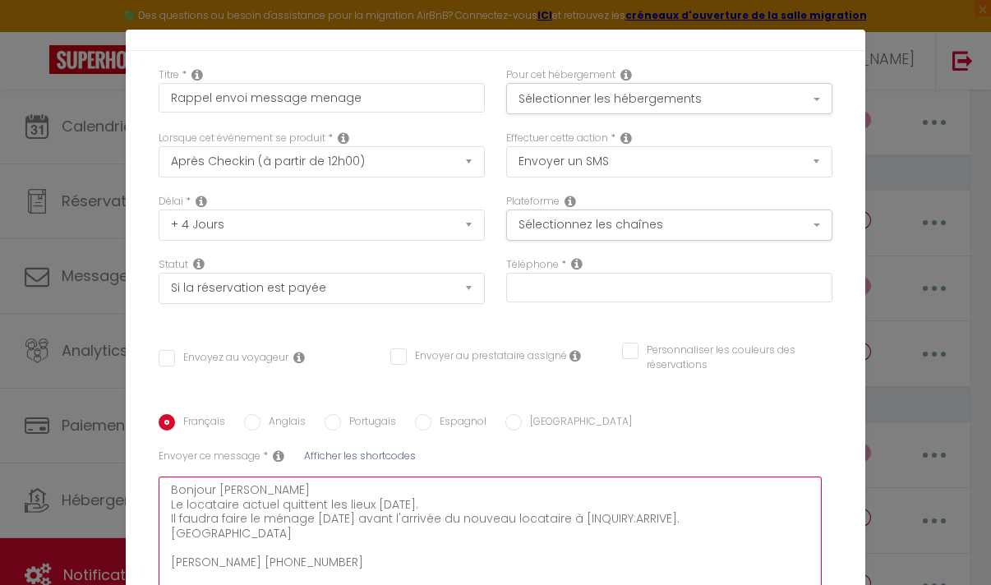
checkbox input "false"
click at [300, 559] on textarea "Bonjour [PERSON_NAME] Le locataire actuel quittent les lieux [DATE]. Il faudra …" at bounding box center [490, 540] width 663 height 128
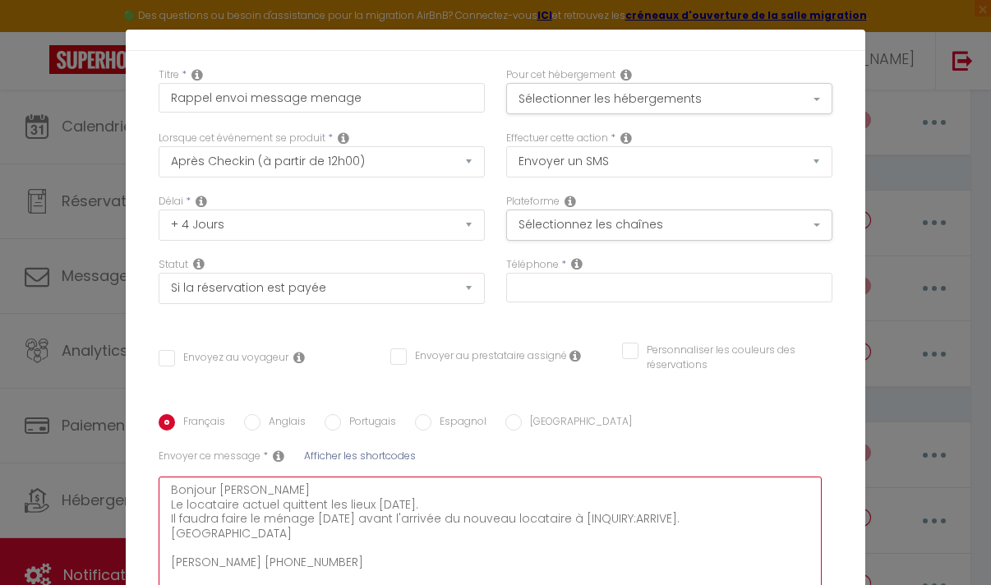
click at [341, 559] on textarea "Bonjour [PERSON_NAME] Le locataire actuel quittent les lieux [DATE]. Il faudra …" at bounding box center [490, 540] width 663 height 128
drag, startPoint x: 336, startPoint y: 560, endPoint x: 250, endPoint y: 567, distance: 86.5
click at [249, 567] on textarea "Bonjour [PERSON_NAME] Le locataire actuel quittent les lieux [DATE]. Il faudra …" at bounding box center [490, 540] width 663 height 128
type textarea "Bonjour [PERSON_NAME] Le locataire actuel quittent les lieux [DATE]. Il faudra …"
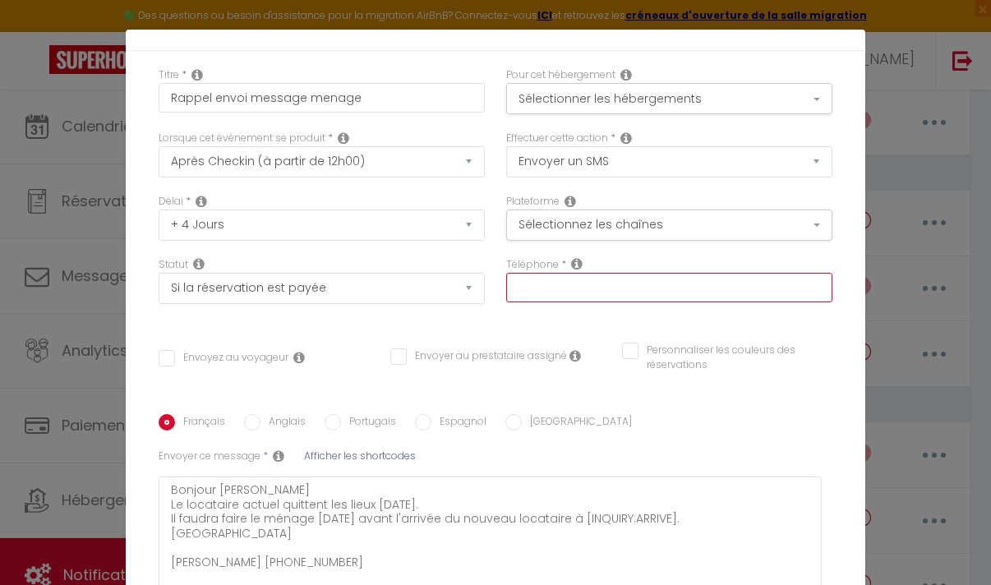
click at [604, 281] on input "text" at bounding box center [669, 288] width 326 height 30
paste input "221781578573"
type input "221781578573"
checkbox input "false"
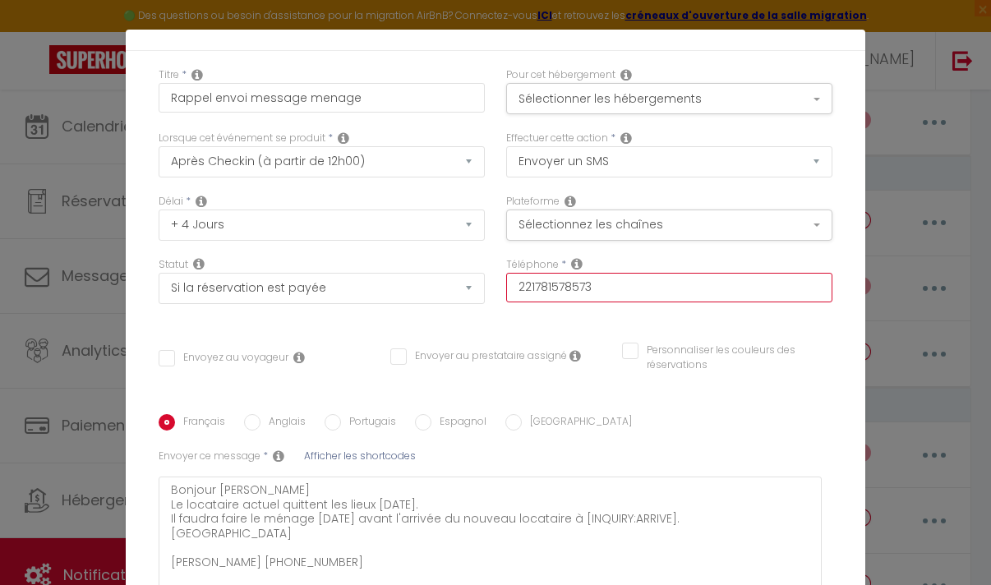
checkbox input "false"
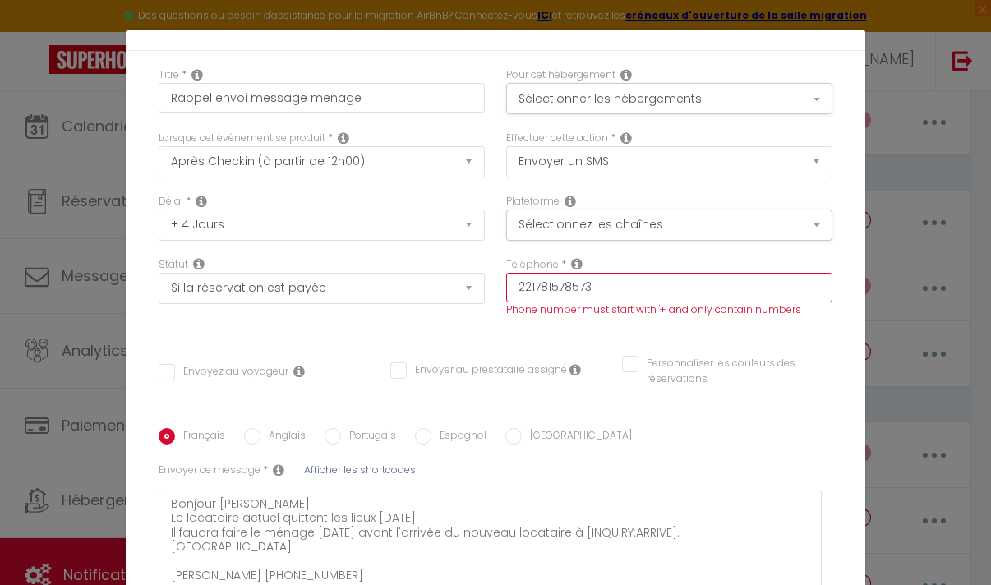
click at [514, 279] on input "221781578573" at bounding box center [669, 288] width 326 height 30
type input "[PHONE_NUMBER]"
checkbox input "false"
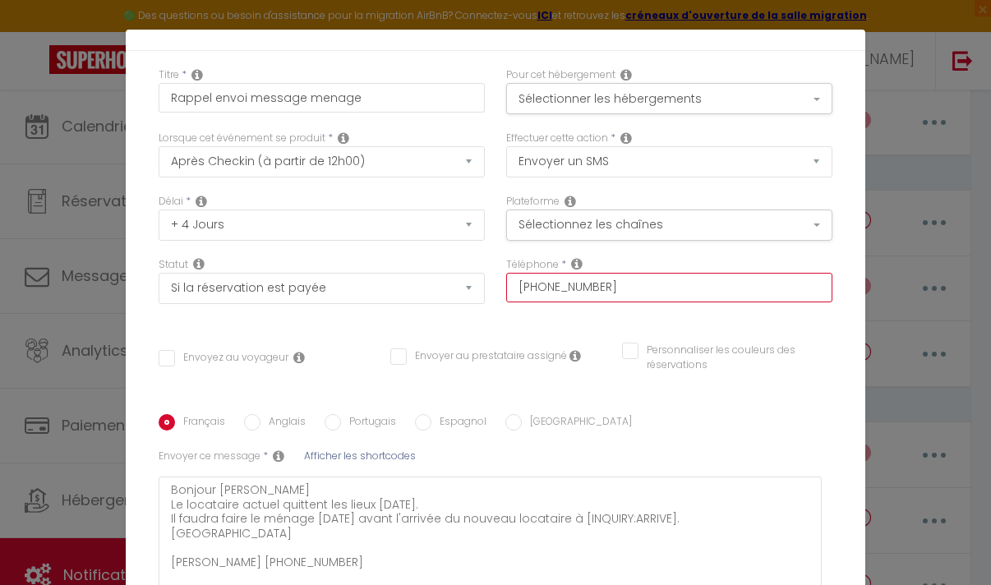
type input "[PHONE_NUMBER]"
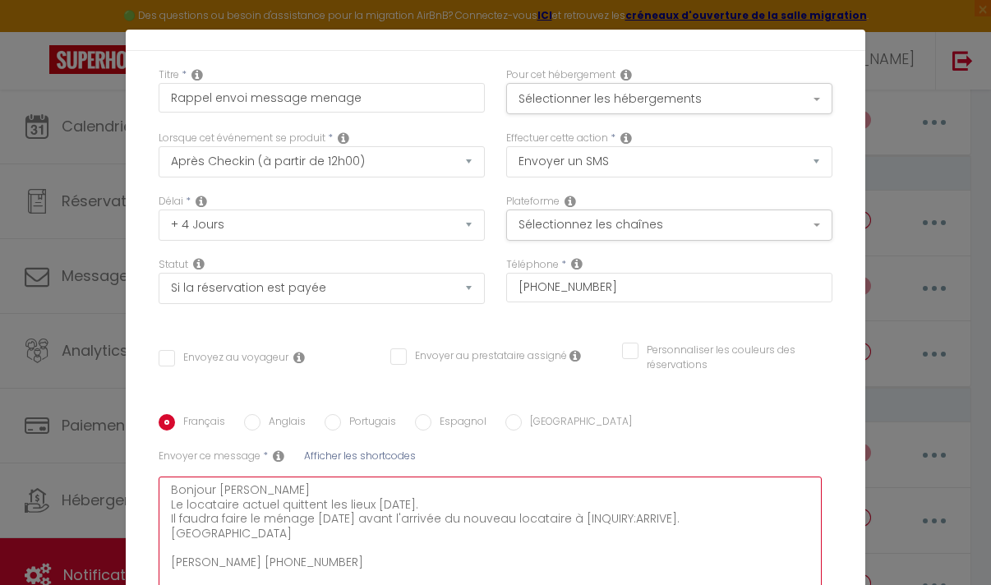
click at [289, 560] on textarea "Bonjour [PERSON_NAME] Le locataire actuel quittent les lieux [DATE]. Il faudra …" at bounding box center [490, 540] width 663 height 128
type textarea "Bonjour [PERSON_NAME] Le locataire actuel quittent les lieux [DATE]. Il faudra …"
checkbox input "false"
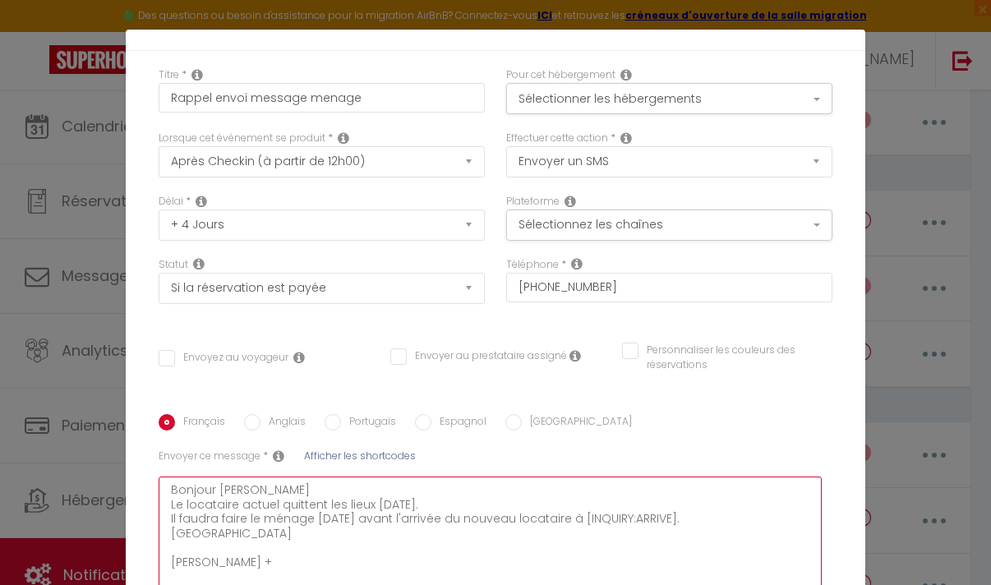
checkbox input "false"
type textarea "Bonjour [PERSON_NAME] Le locataire actuel quittent les lieux [DATE]. Il faudra …"
checkbox input "false"
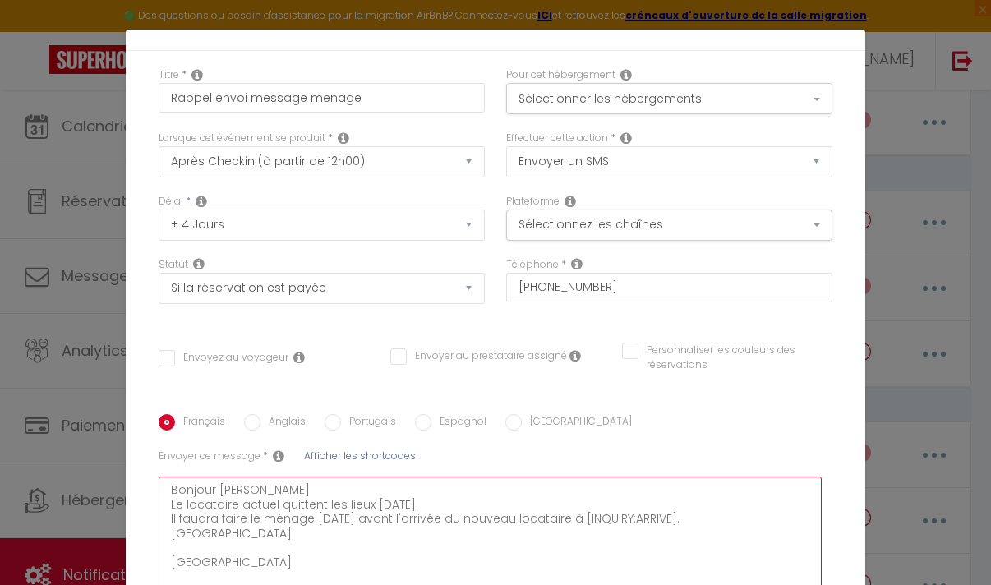
type textarea "Bonjour [PERSON_NAME] Le locataire actuel quittent les lieux [DATE]. Il faudra …"
checkbox input "false"
type textarea "Bonjour [PERSON_NAME] Le locataire actuel quittent les lieux [DATE]. Il faudra …"
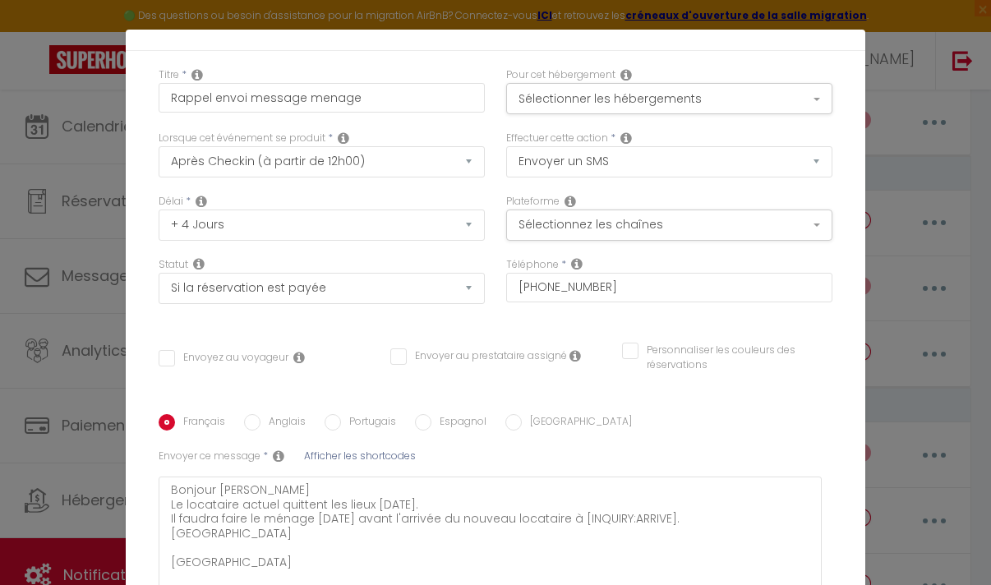
click at [690, 421] on div "Français Anglais Portugais Espagnol [GEOGRAPHIC_DATA]" at bounding box center [496, 423] width 674 height 18
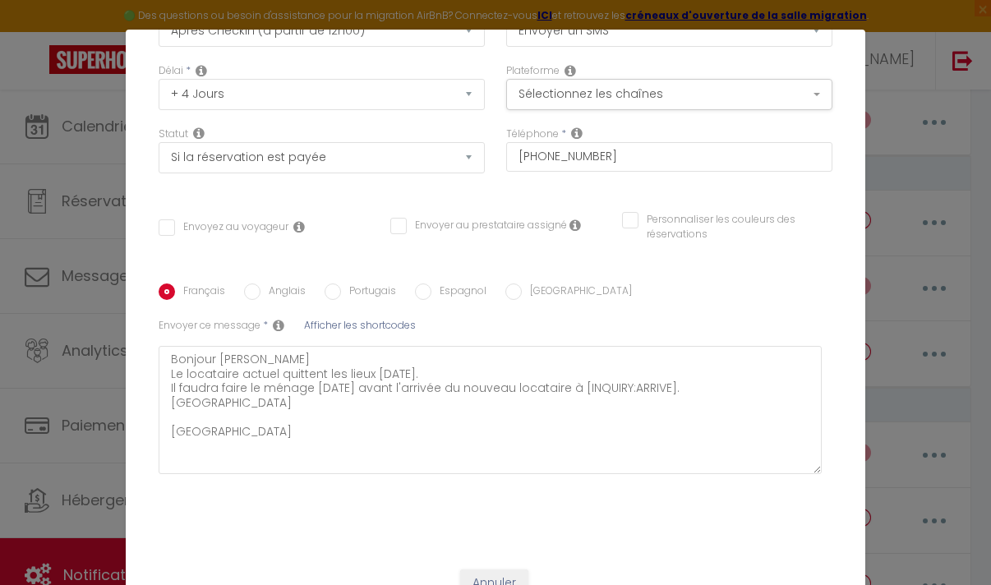
scroll to position [200, 0]
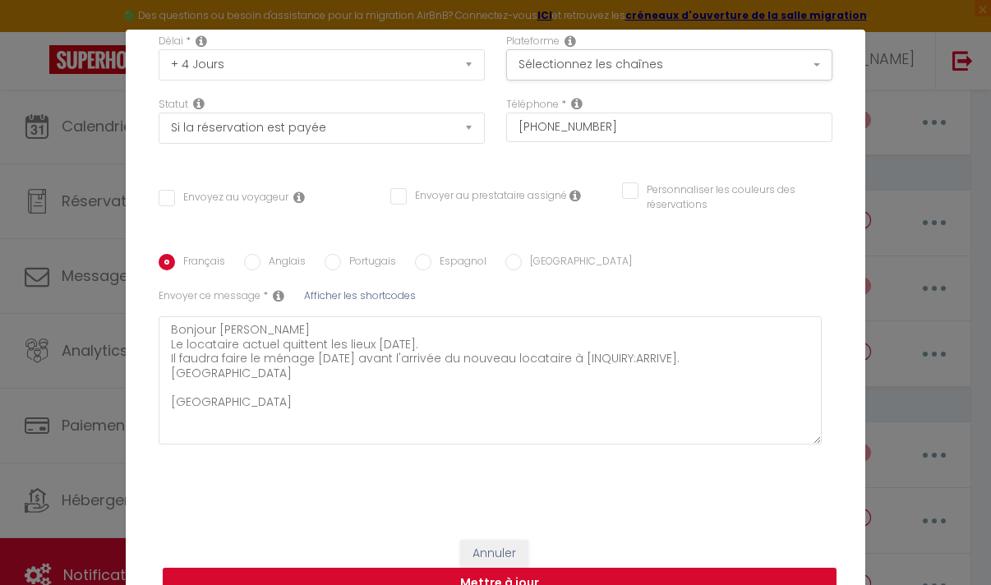
click at [616, 569] on button "Mettre à jour" at bounding box center [500, 583] width 674 height 31
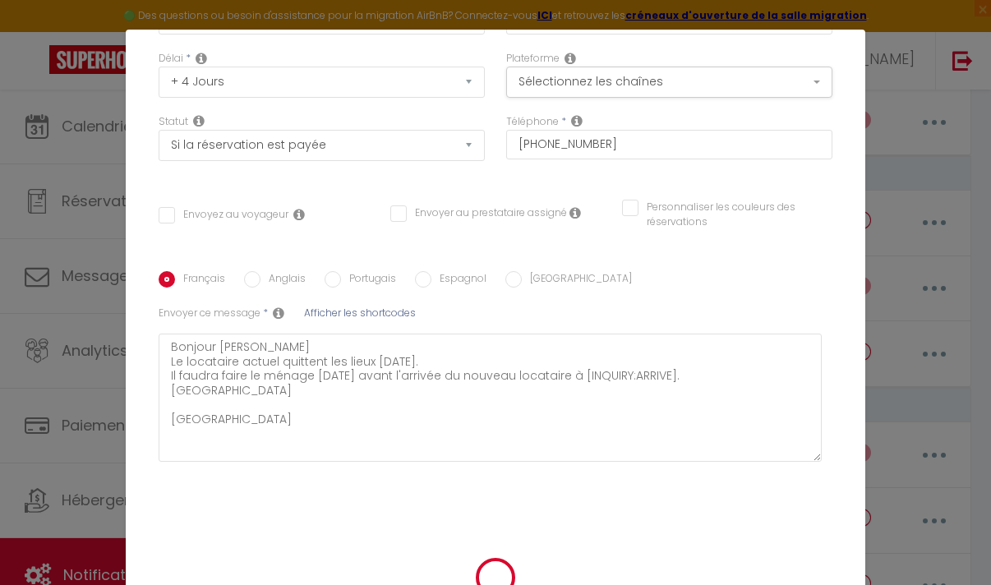
checkbox input "false"
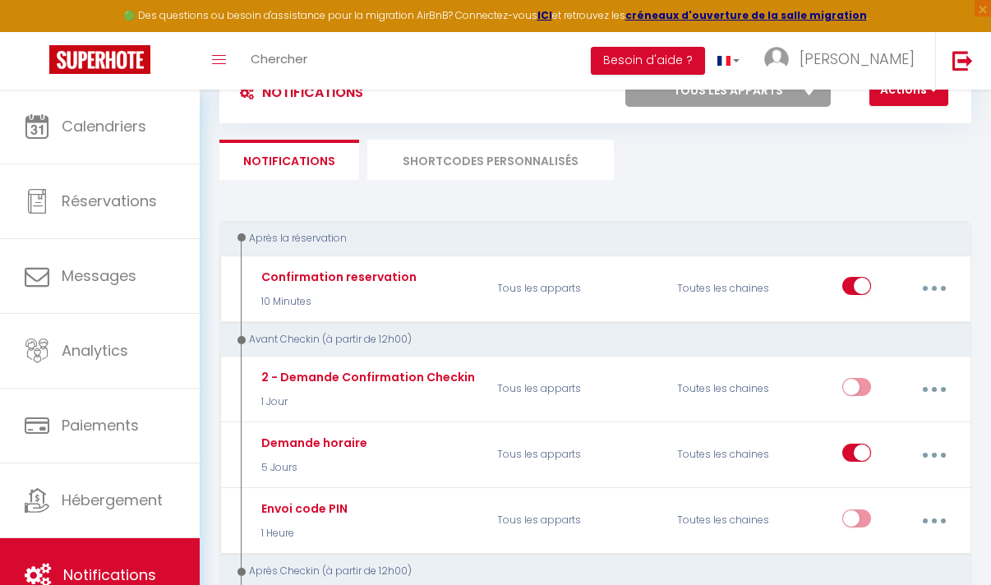
scroll to position [0, 0]
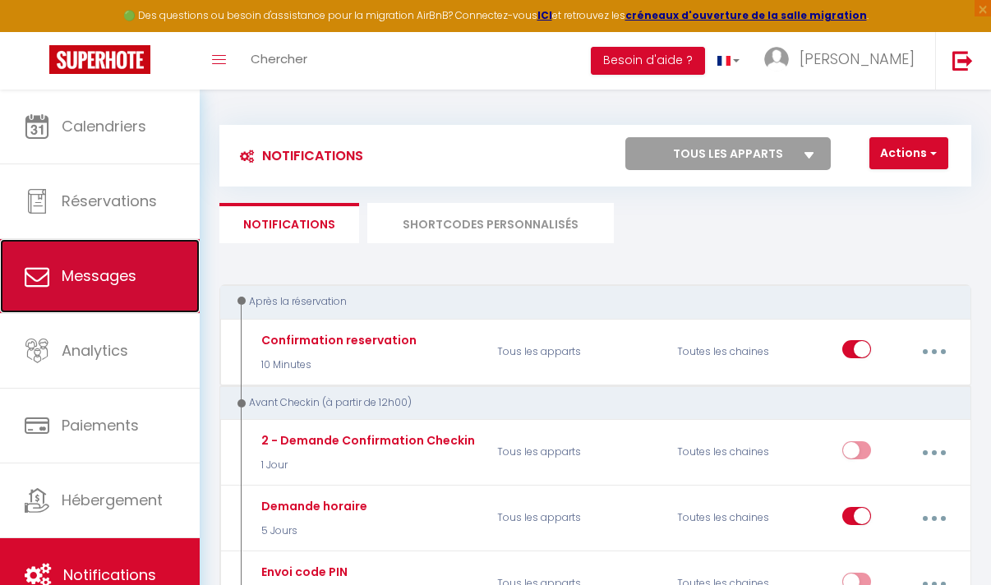
click at [108, 287] on link "Messages" at bounding box center [100, 276] width 200 height 74
select select "message"
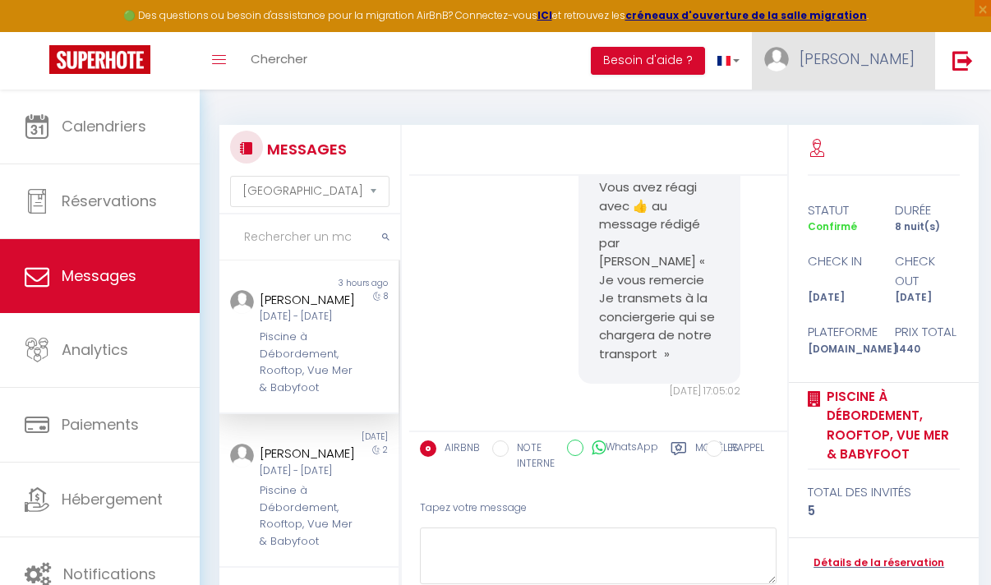
click at [886, 53] on span "[PERSON_NAME]" at bounding box center [856, 58] width 115 height 21
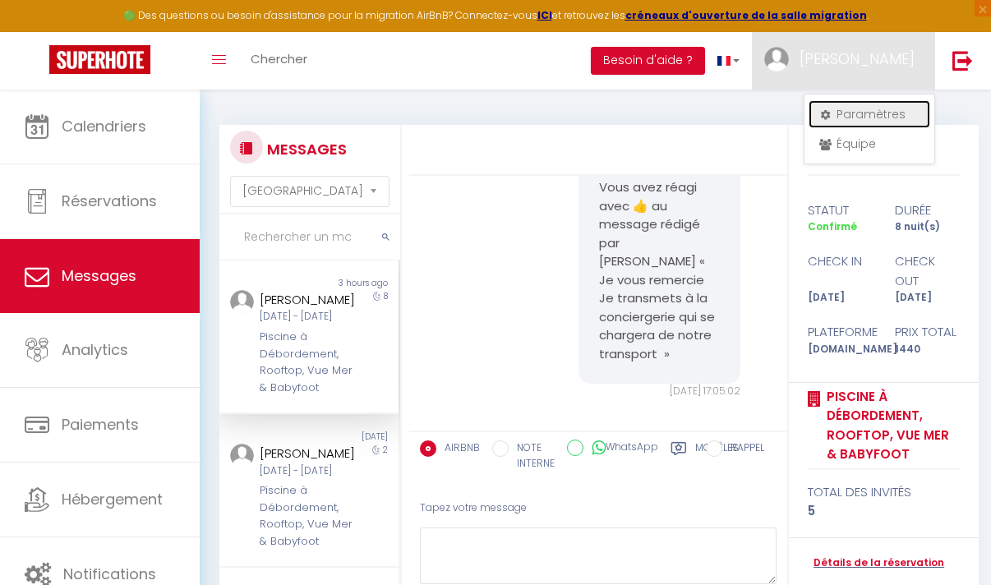
click at [872, 109] on link "Paramètres" at bounding box center [869, 114] width 122 height 28
select select "28"
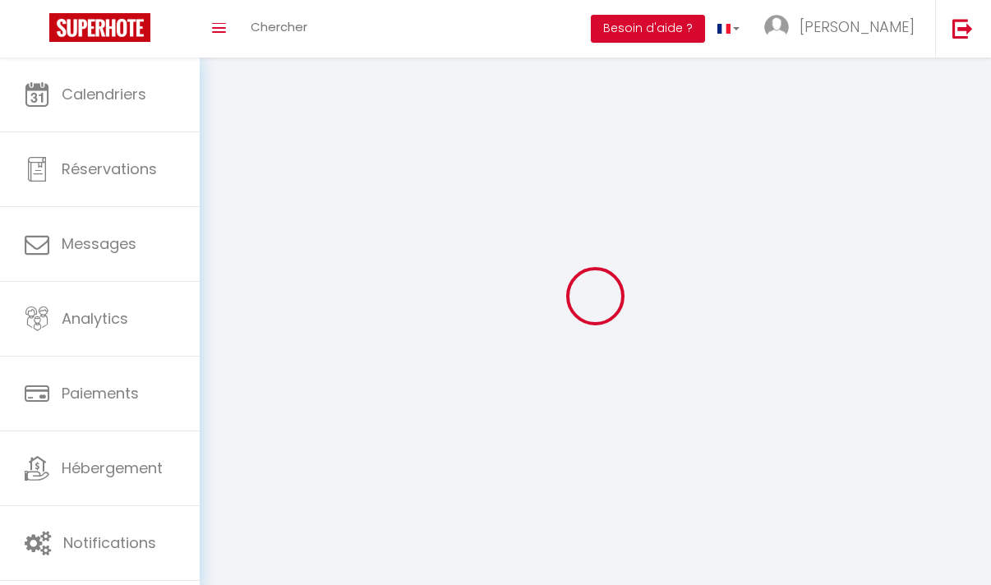
select select "fr"
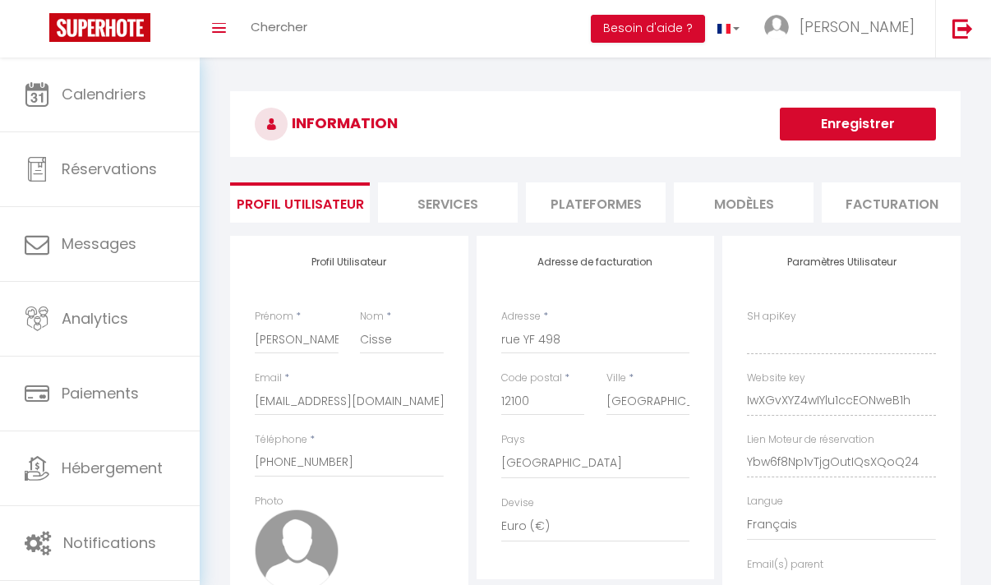
type input "IwXGvXYZ4wIYlu1ccEONweB1h"
type input "Ybw6f8Np1vTjgOutIQsXQoQ24"
type input "[URL][DOMAIN_NAME]"
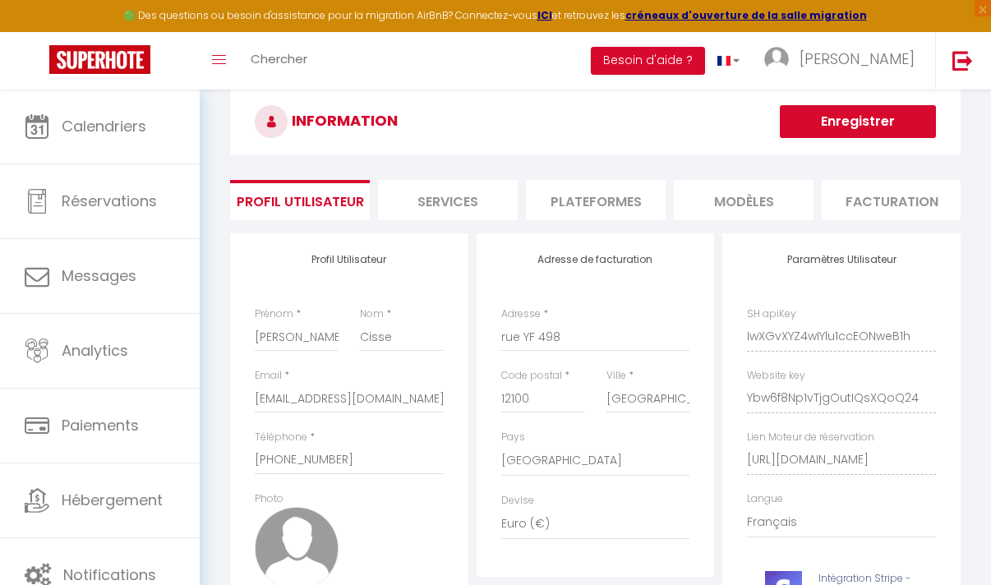
scroll to position [38, 0]
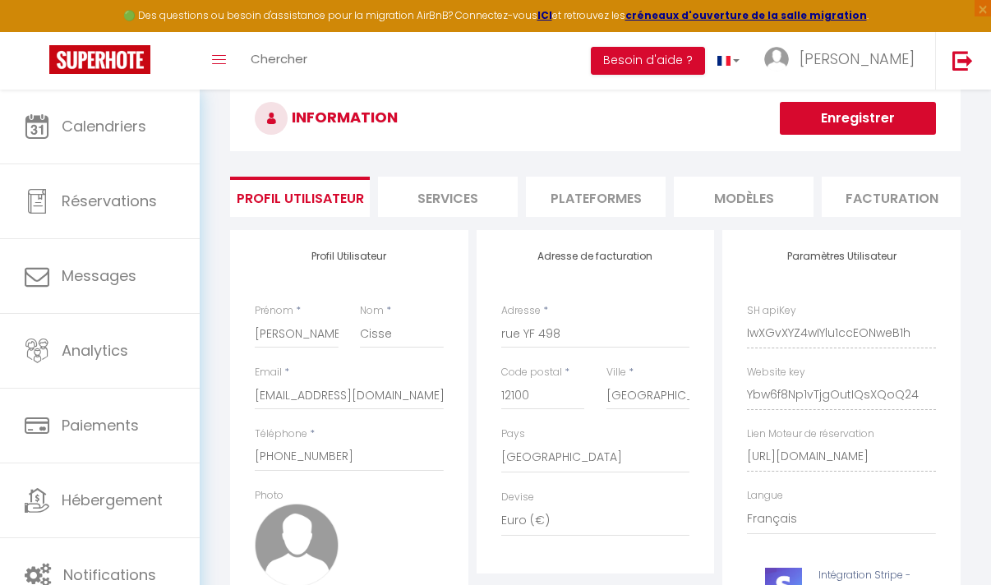
click at [449, 206] on li "Services" at bounding box center [448, 197] width 140 height 40
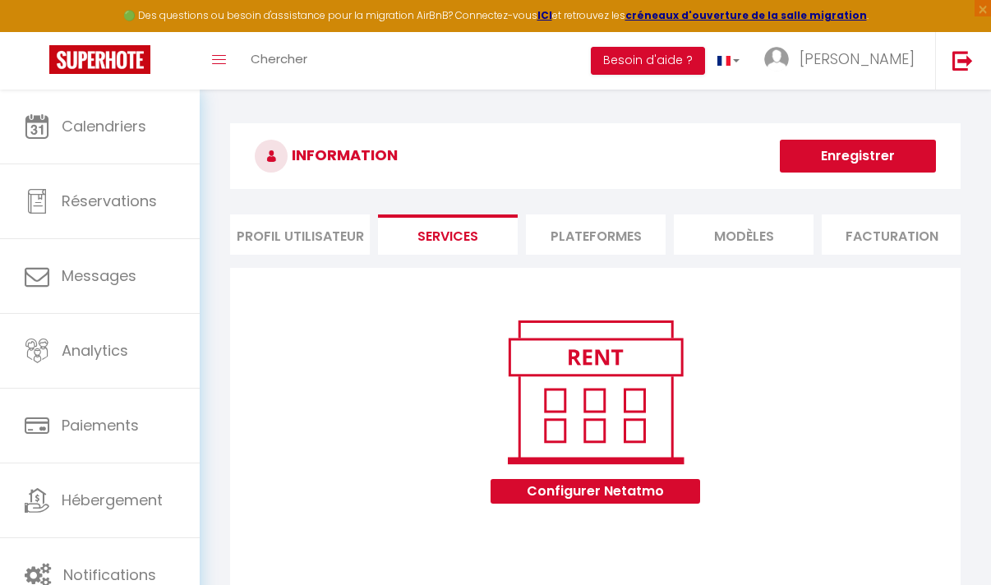
click at [619, 251] on li "Plateformes" at bounding box center [596, 234] width 140 height 40
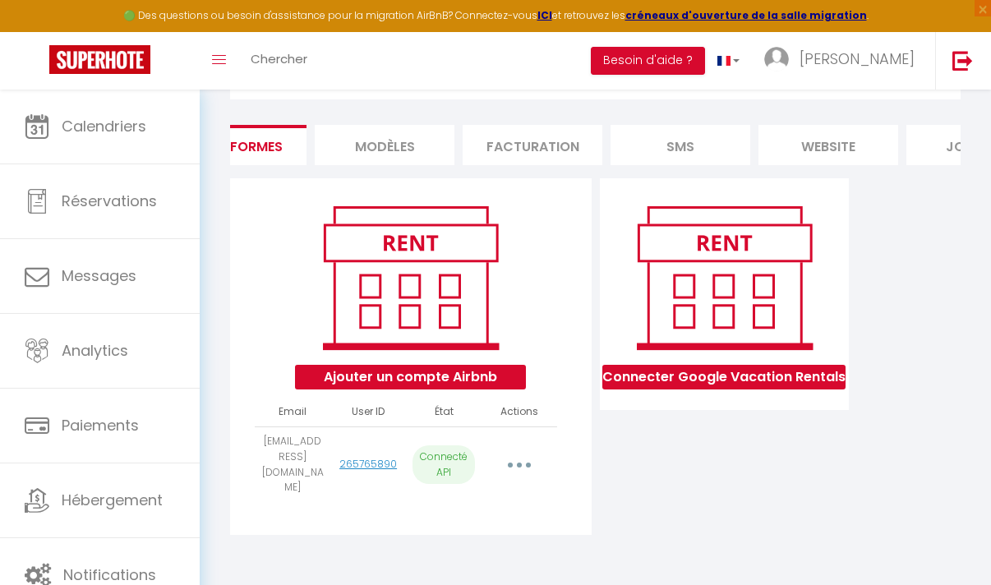
scroll to position [0, 453]
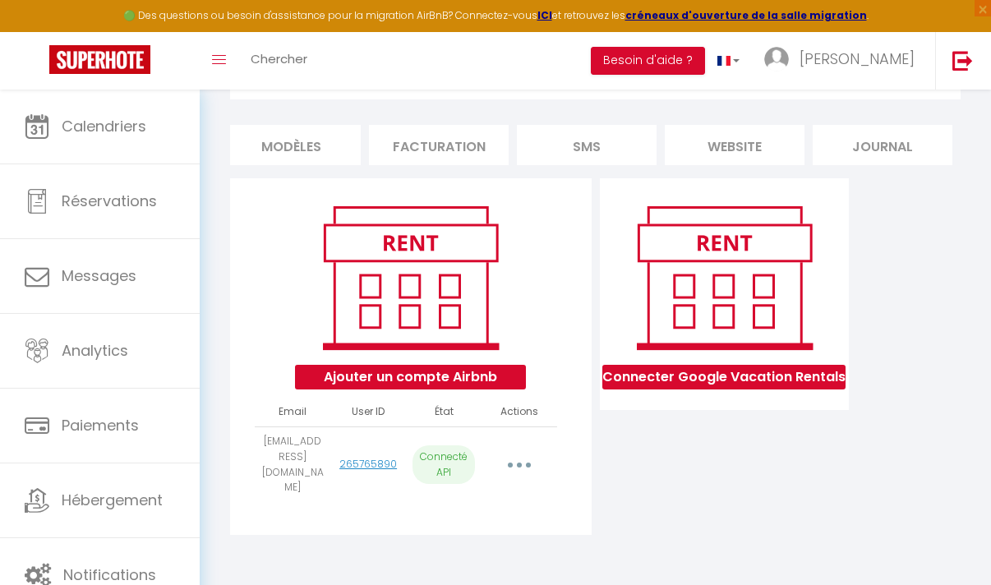
click at [918, 129] on li "Journal" at bounding box center [882, 145] width 140 height 40
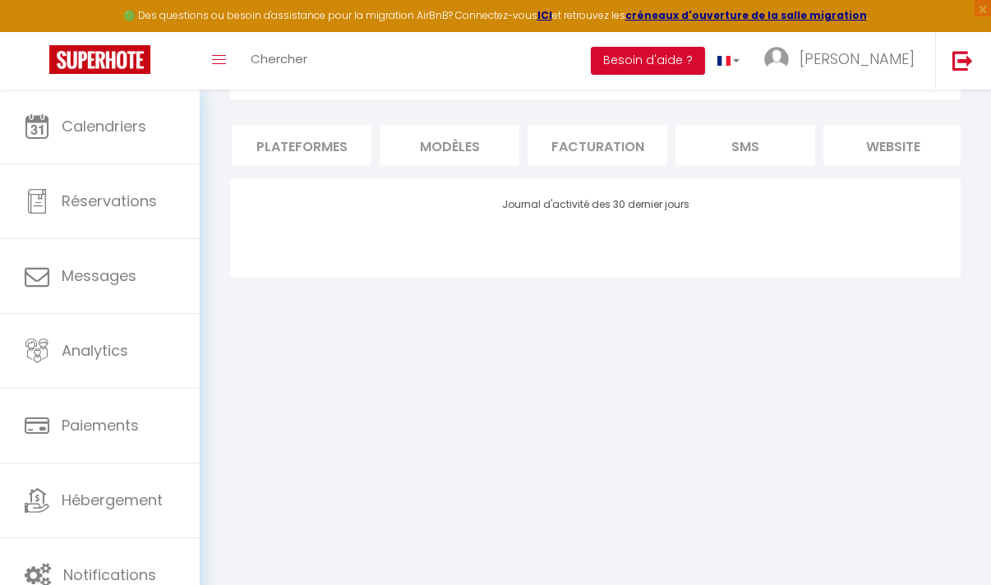
scroll to position [0, 0]
click at [311, 139] on li "Profil Utilisateur" at bounding box center [300, 145] width 140 height 40
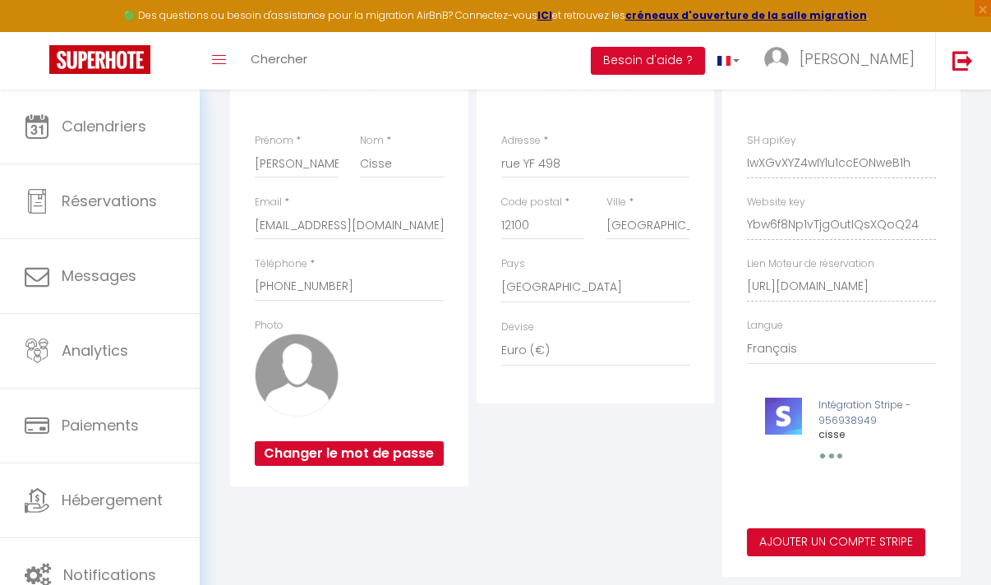
scroll to position [246, 0]
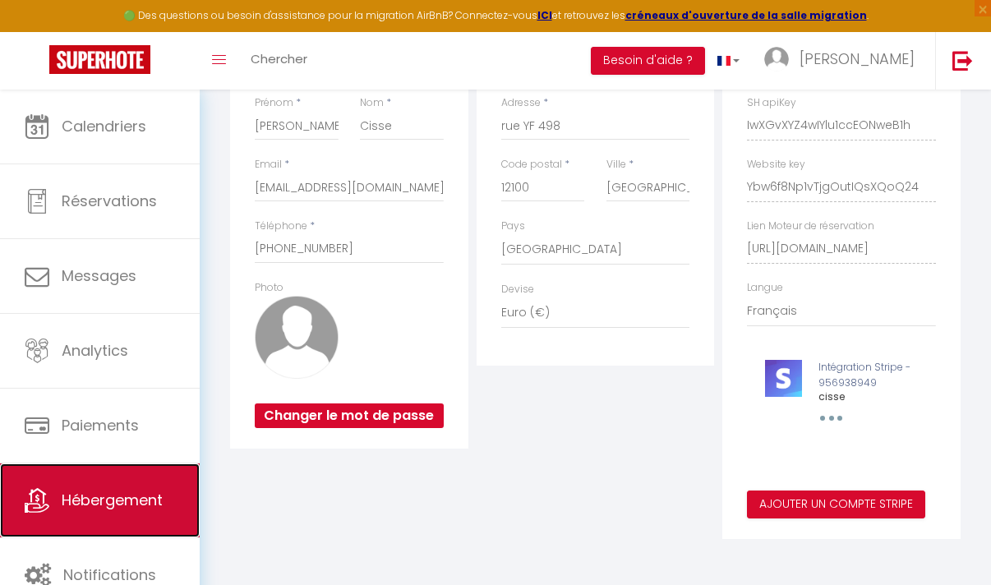
click at [128, 519] on link "Hébergement" at bounding box center [100, 500] width 200 height 74
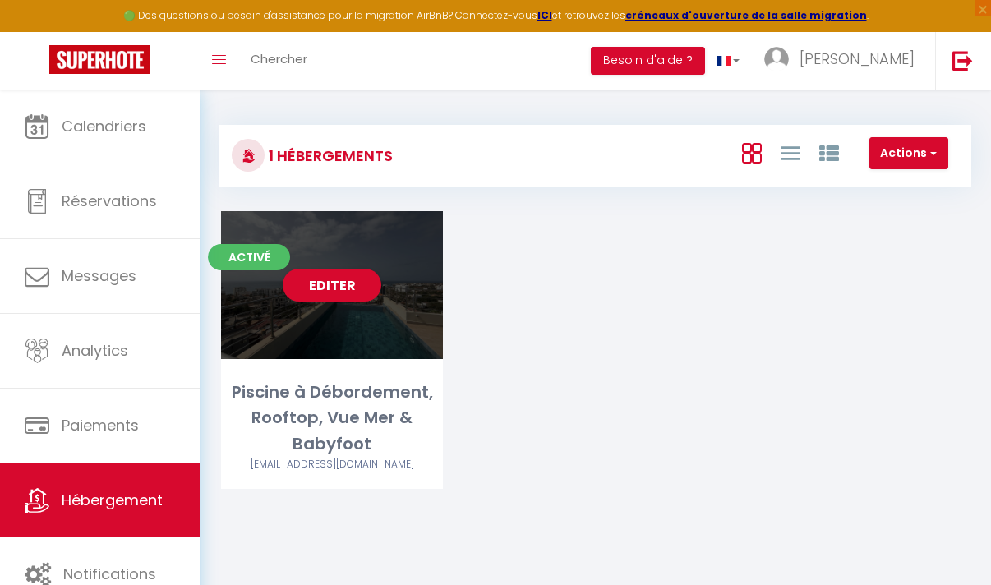
click at [378, 356] on div "Editer" at bounding box center [332, 285] width 222 height 148
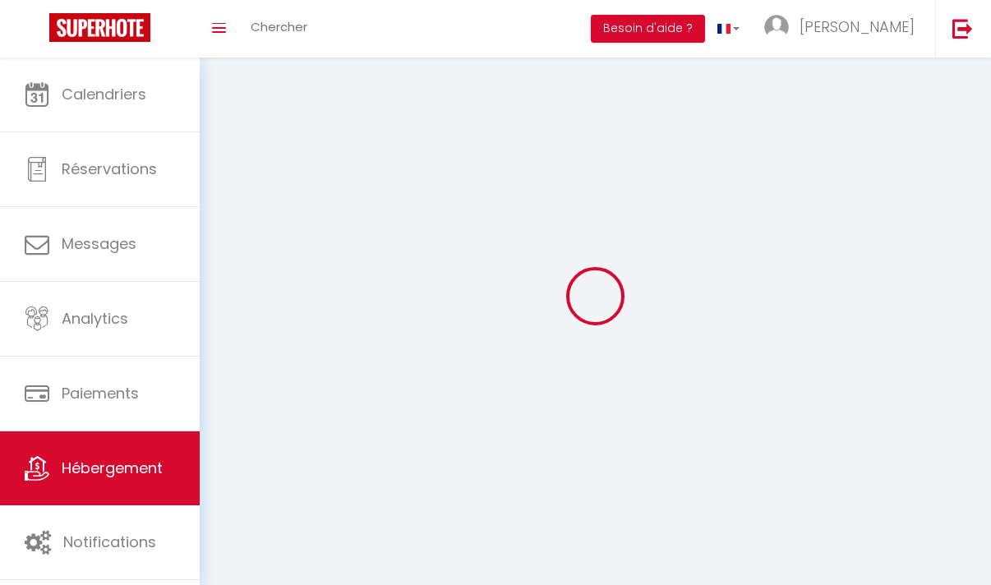
select select "1"
select select
select select "28"
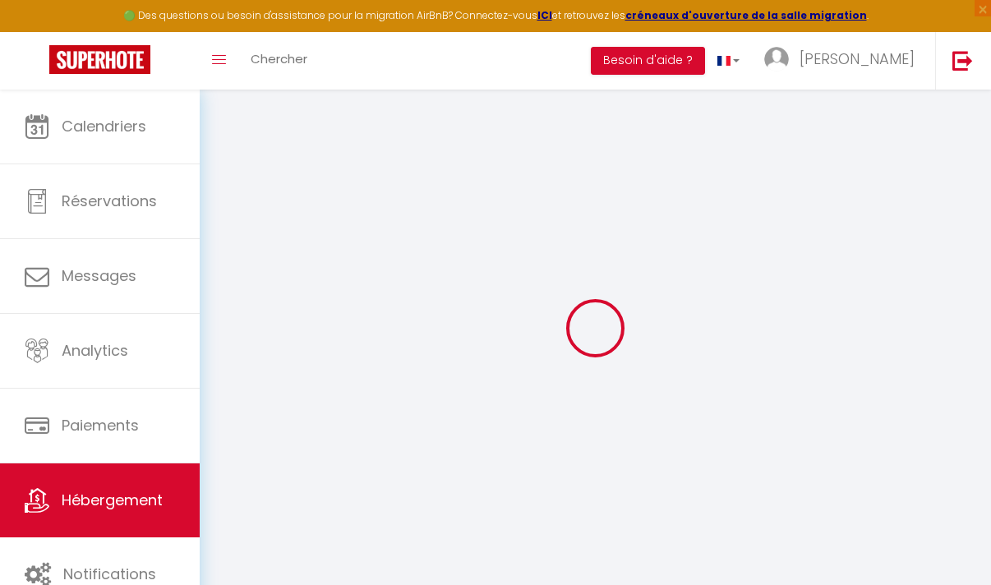
select select
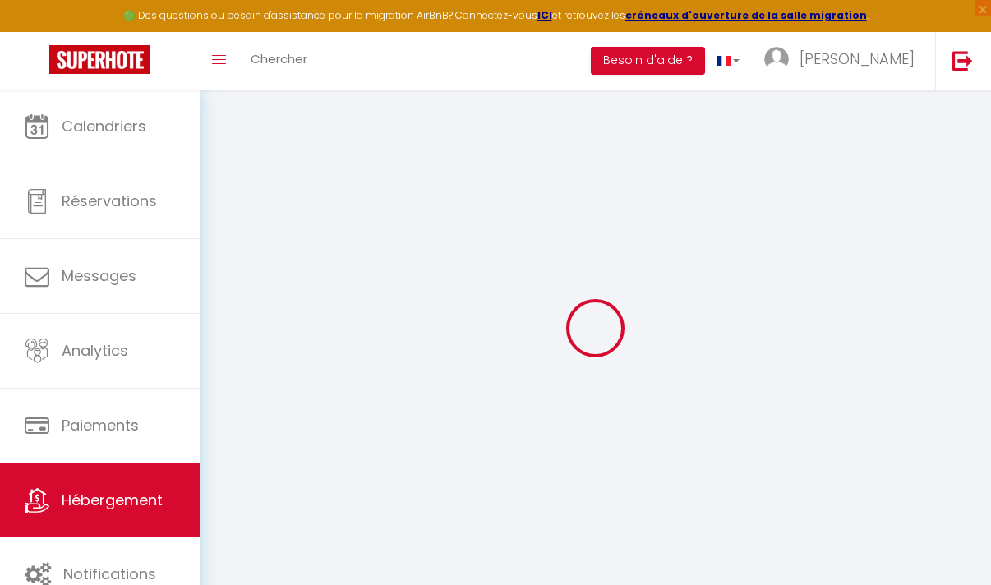
select select
checkbox input "false"
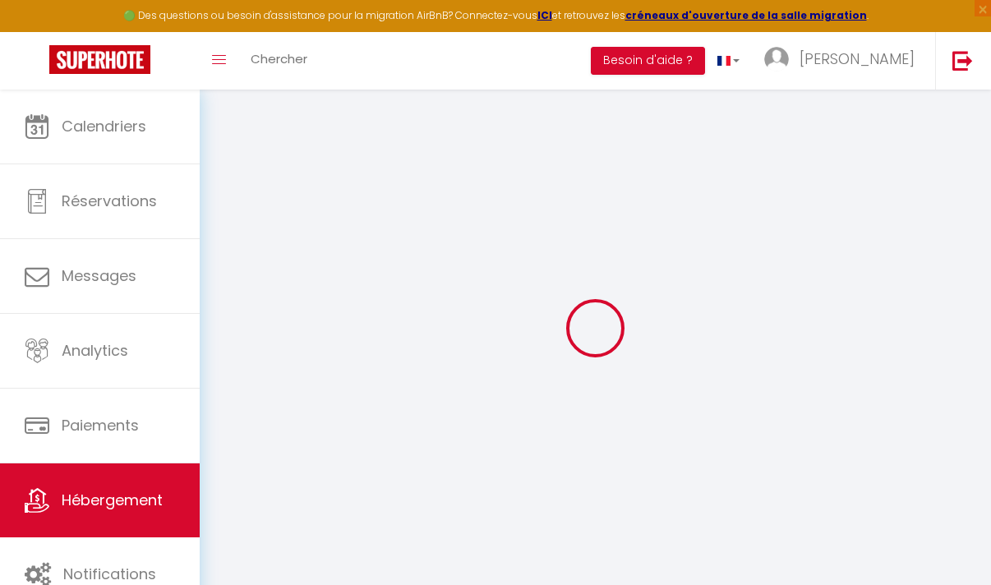
select select
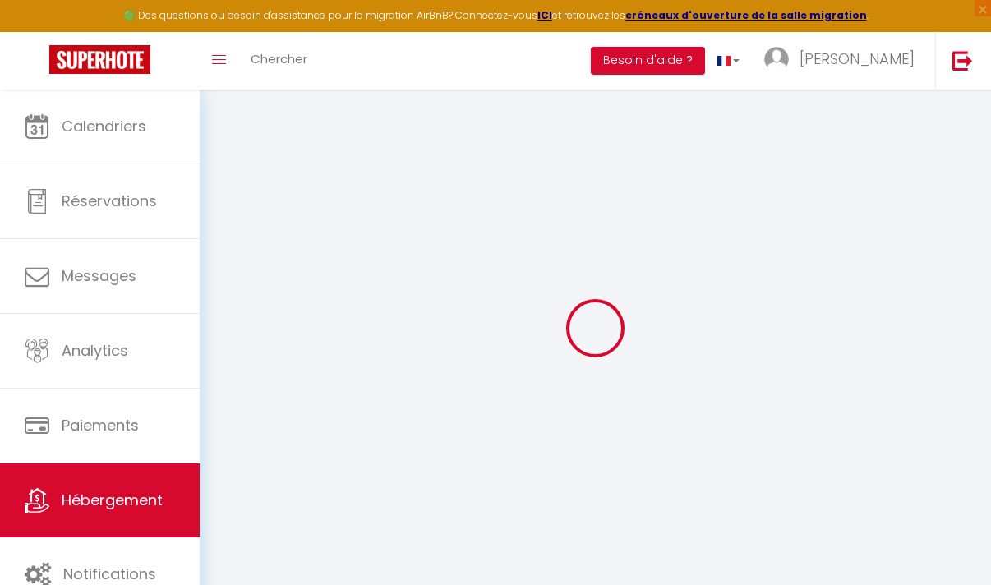
select select
checkbox input "false"
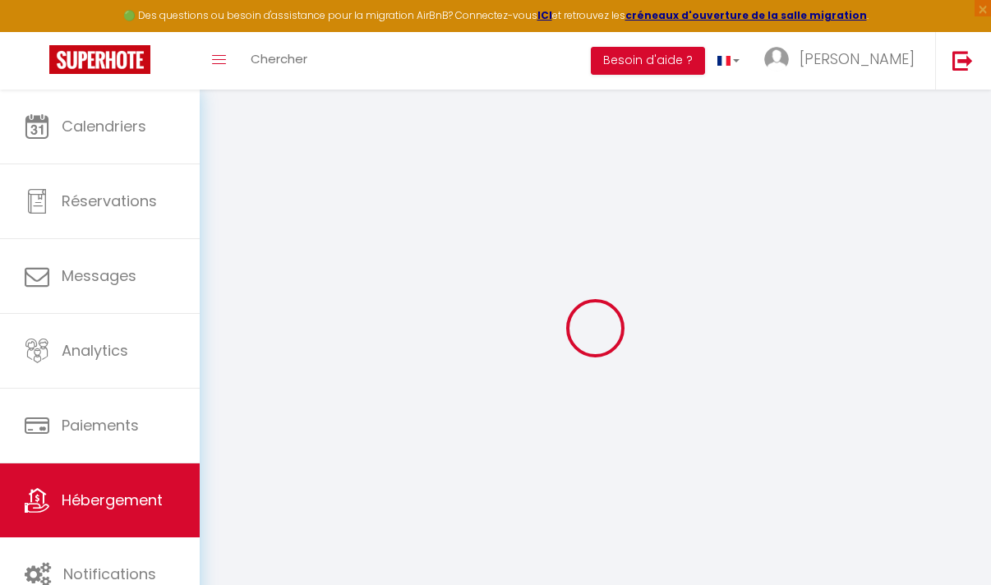
checkbox input "false"
select select
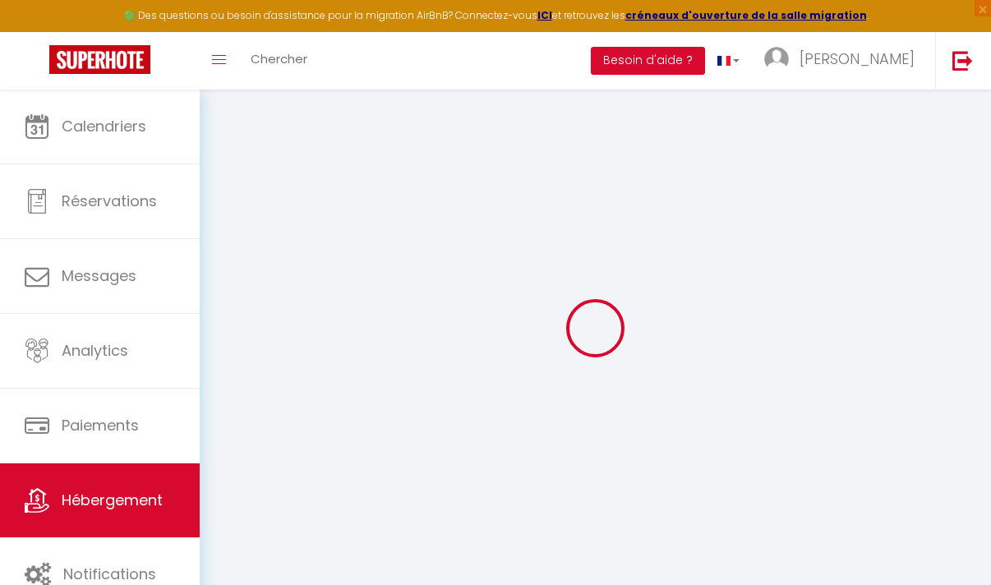
select select
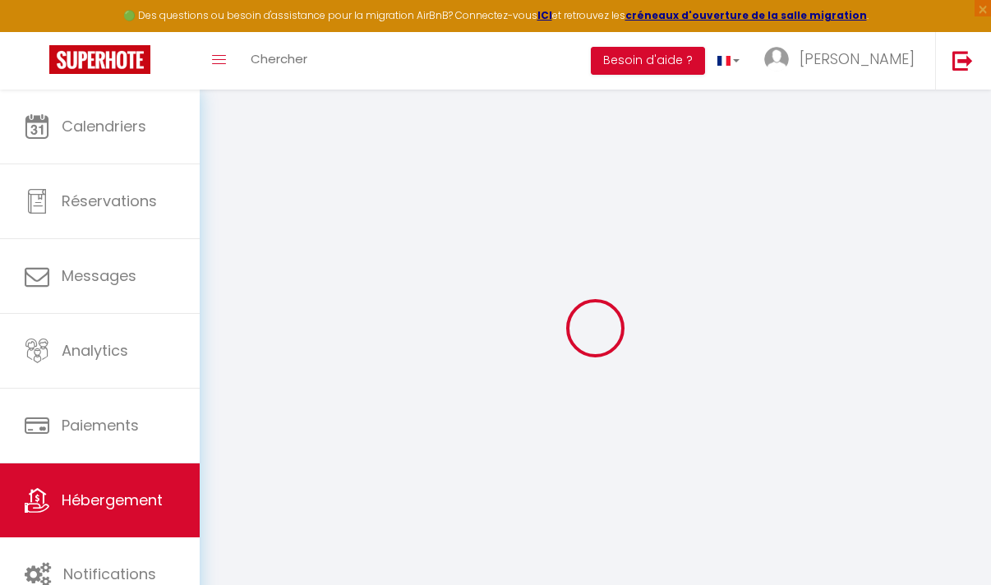
checkbox input "false"
select select
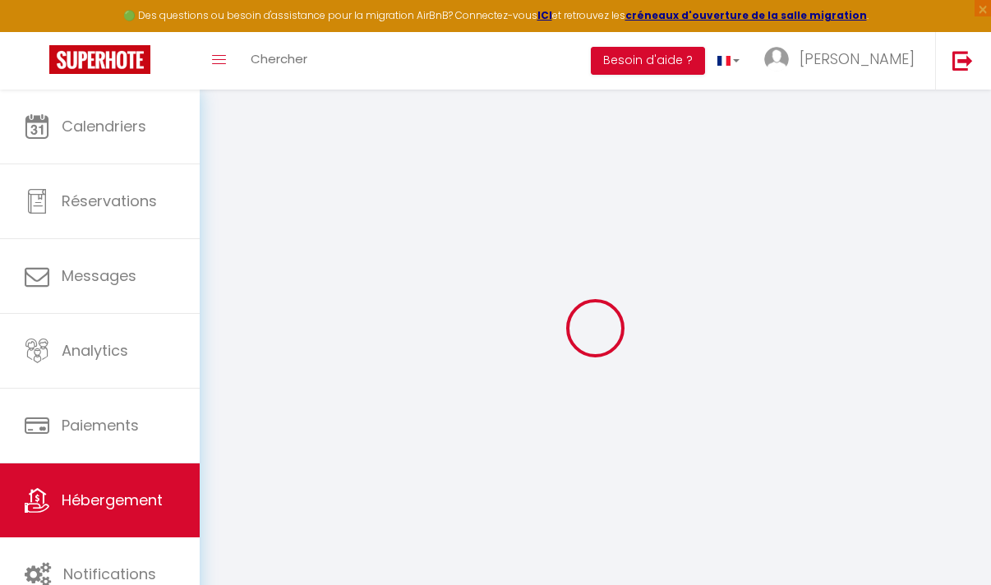
select select
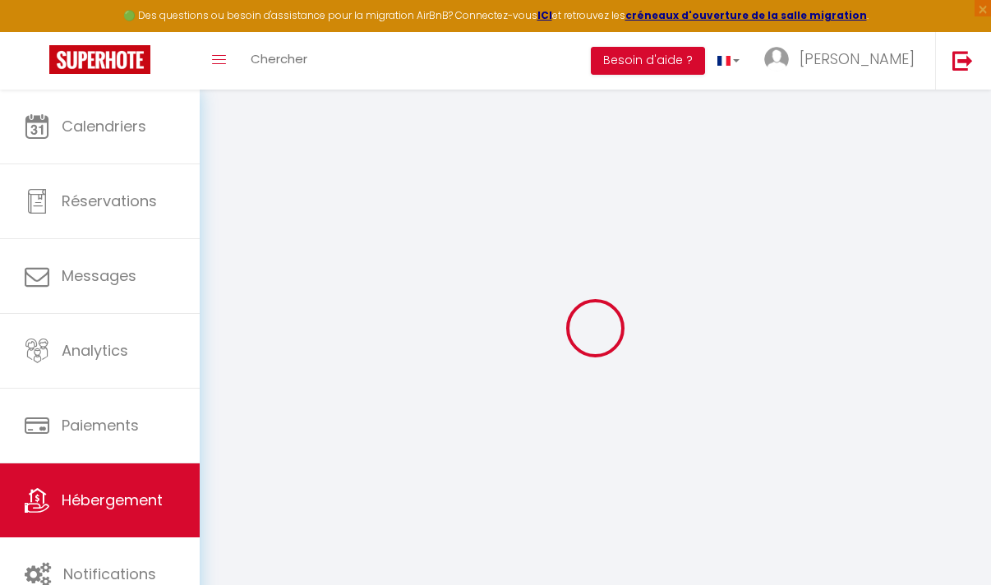
select select
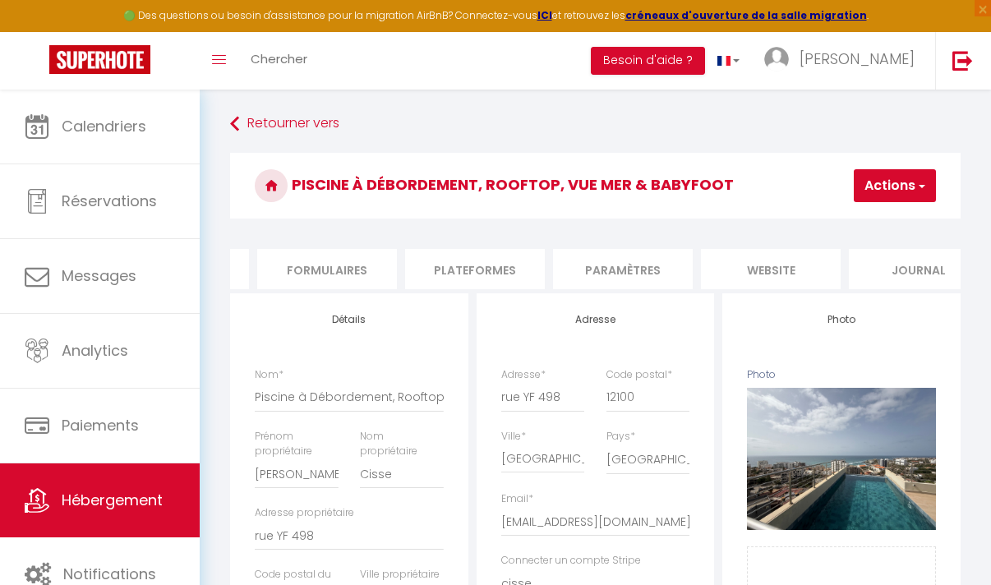
scroll to position [0, 748]
click at [588, 272] on li "Paramètres" at bounding box center [587, 269] width 140 height 40
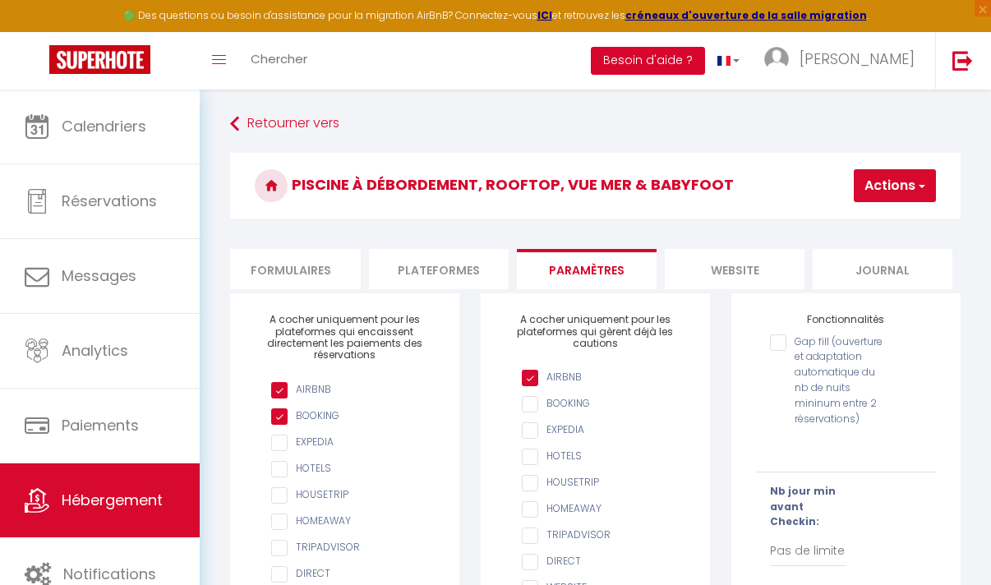
click at [673, 62] on button "Besoin d'aide ?" at bounding box center [648, 61] width 114 height 28
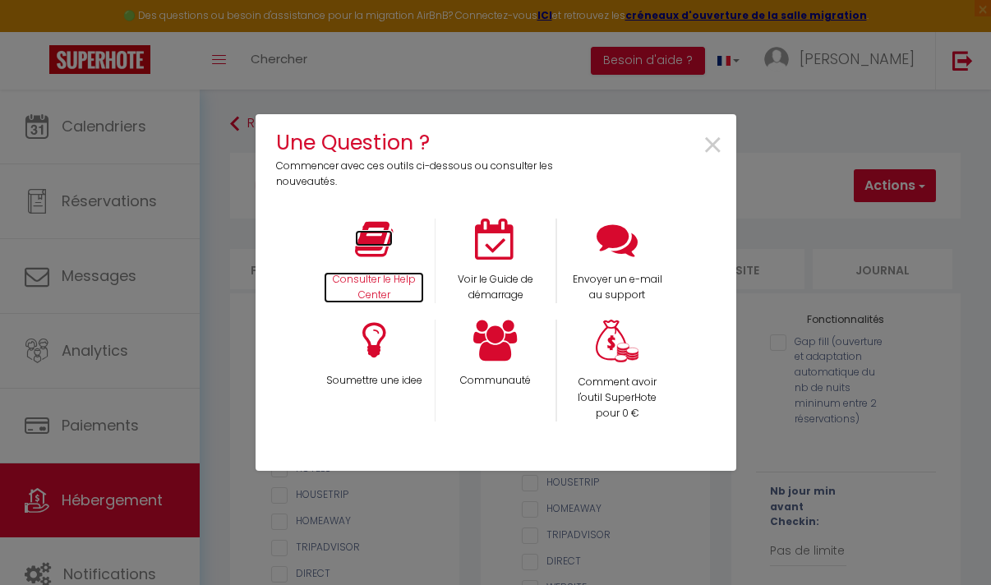
click at [375, 283] on p "Consulter le Help Center" at bounding box center [374, 287] width 100 height 31
